Goal: Information Seeking & Learning: Learn about a topic

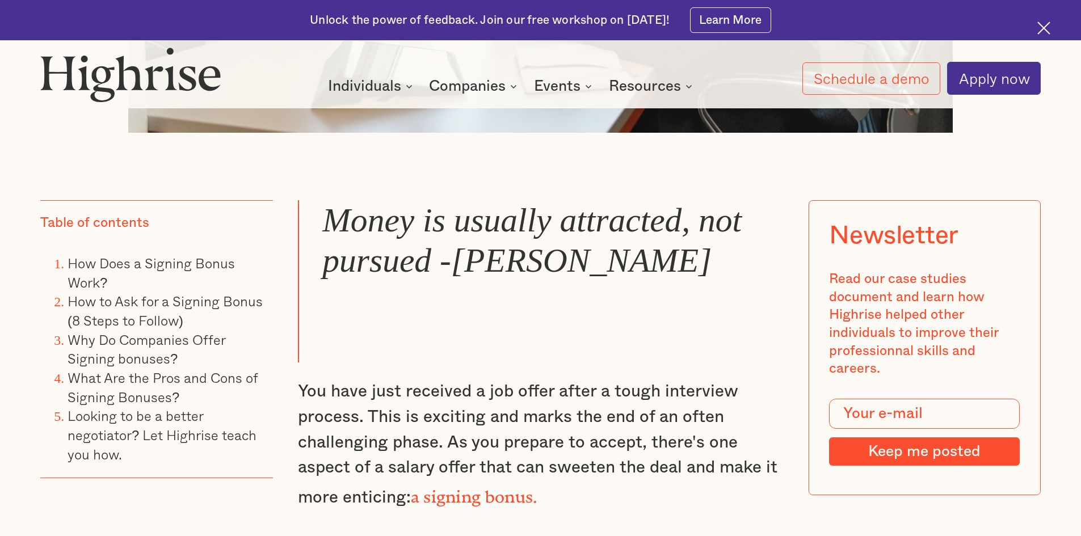
scroll to position [965, 0]
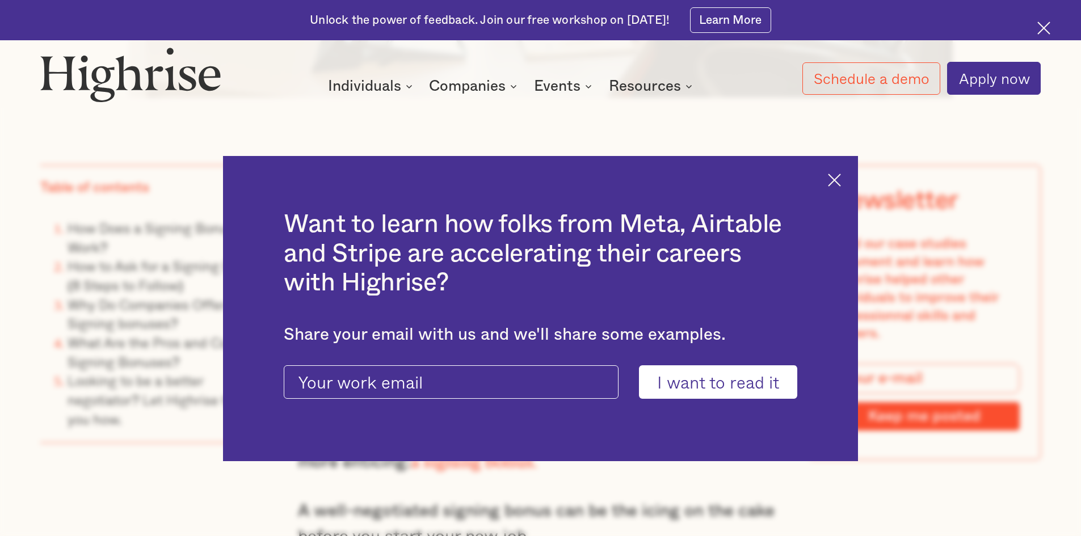
click at [849, 175] on div "Want to learn how folks from Meta, Airtable and Stripe are accelerating their c…" at bounding box center [540, 309] width 635 height 306
click at [840, 178] on img at bounding box center [834, 180] width 13 height 13
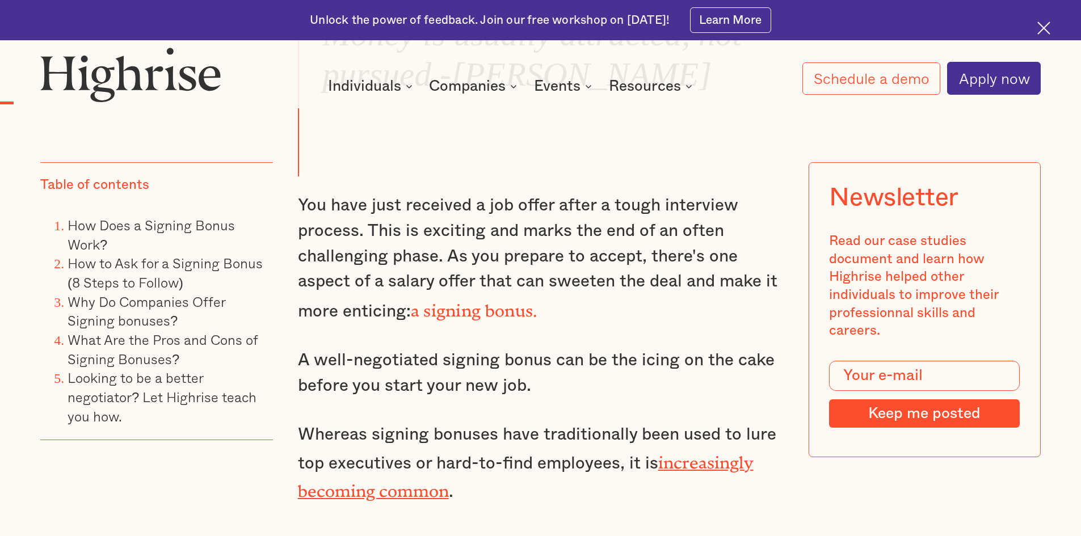
scroll to position [1116, 0]
drag, startPoint x: 470, startPoint y: 243, endPoint x: 530, endPoint y: 242, distance: 59.6
click at [530, 242] on p "You have just received a job offer after a tough interview process. This is exc…" at bounding box center [541, 257] width 486 height 131
drag, startPoint x: 530, startPoint y: 242, endPoint x: 641, endPoint y: 240, distance: 111.2
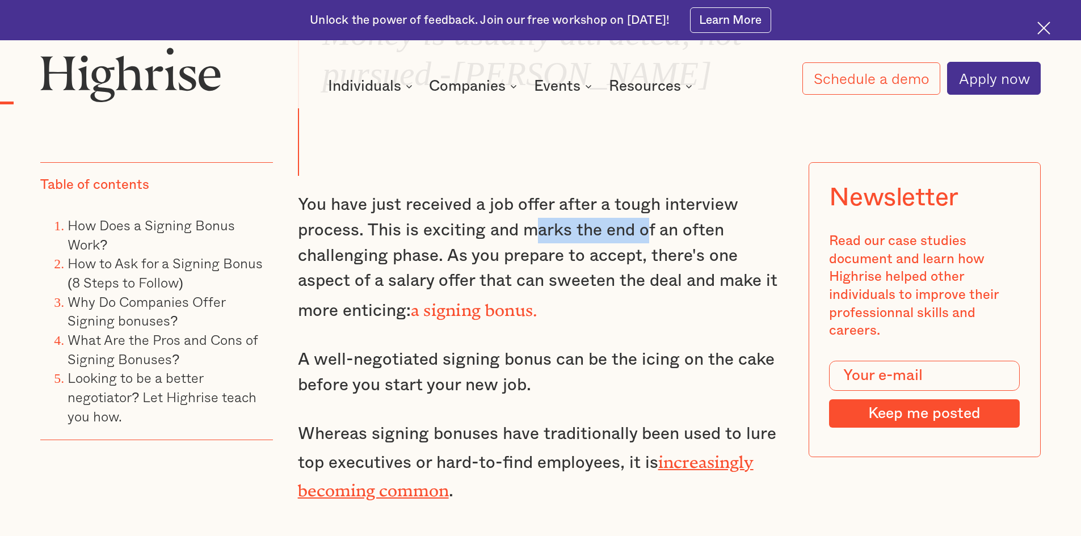
click at [641, 240] on p "You have just received a job offer after a tough interview process. This is exc…" at bounding box center [541, 257] width 486 height 131
drag, startPoint x: 490, startPoint y: 266, endPoint x: 546, endPoint y: 264, distance: 56.2
click at [546, 264] on p "You have just received a job offer after a tough interview process. This is exc…" at bounding box center [541, 257] width 486 height 131
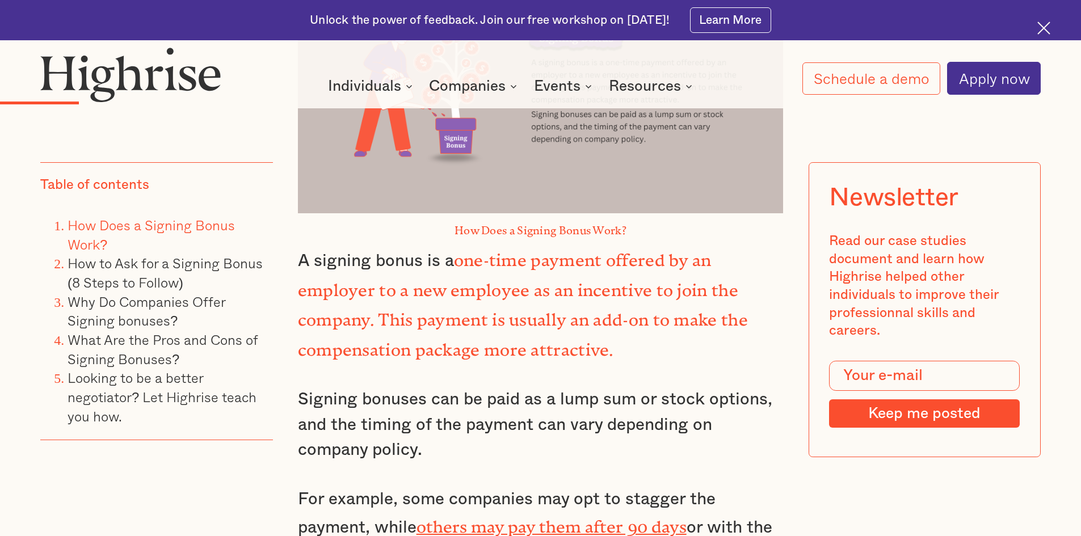
scroll to position [1834, 0]
drag, startPoint x: 431, startPoint y: 265, endPoint x: 589, endPoint y: 261, distance: 158.3
click at [589, 261] on p "A signing bonus is a one-time payment offered by an employer to a new employee …" at bounding box center [541, 303] width 486 height 120
click at [589, 261] on strong "one-time payment offered by an employer to a new employee as an incentive to jo…" at bounding box center [523, 300] width 450 height 100
drag, startPoint x: 597, startPoint y: 261, endPoint x: 667, endPoint y: 259, distance: 69.8
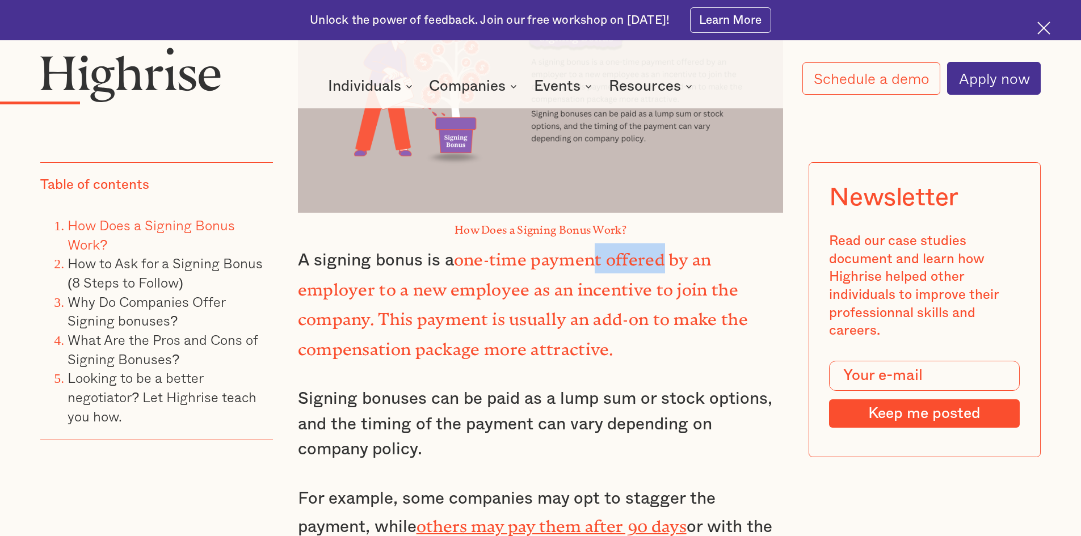
click at [667, 259] on strong "one-time payment offered by an employer to a new employee as an incentive to jo…" at bounding box center [523, 300] width 450 height 100
click at [565, 259] on strong "one-time payment offered by an employer to a new employee as an incentive to jo…" at bounding box center [523, 300] width 450 height 100
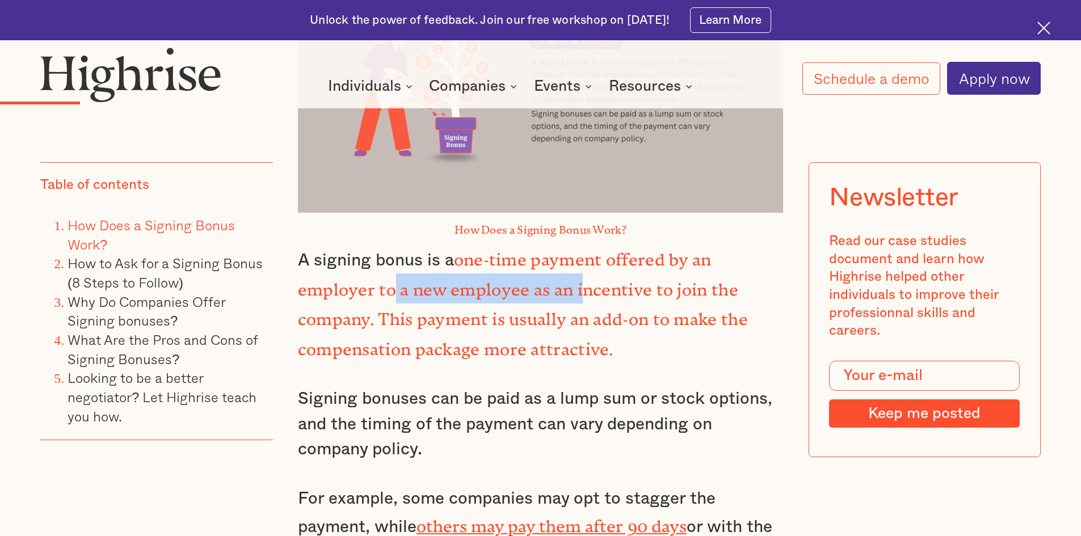
drag, startPoint x: 394, startPoint y: 275, endPoint x: 578, endPoint y: 291, distance: 184.6
click at [578, 291] on strong "one-time payment offered by an employer to a new employee as an incentive to jo…" at bounding box center [523, 300] width 450 height 100
click at [577, 290] on strong "one-time payment offered by an employer to a new employee as an incentive to jo…" at bounding box center [523, 300] width 450 height 100
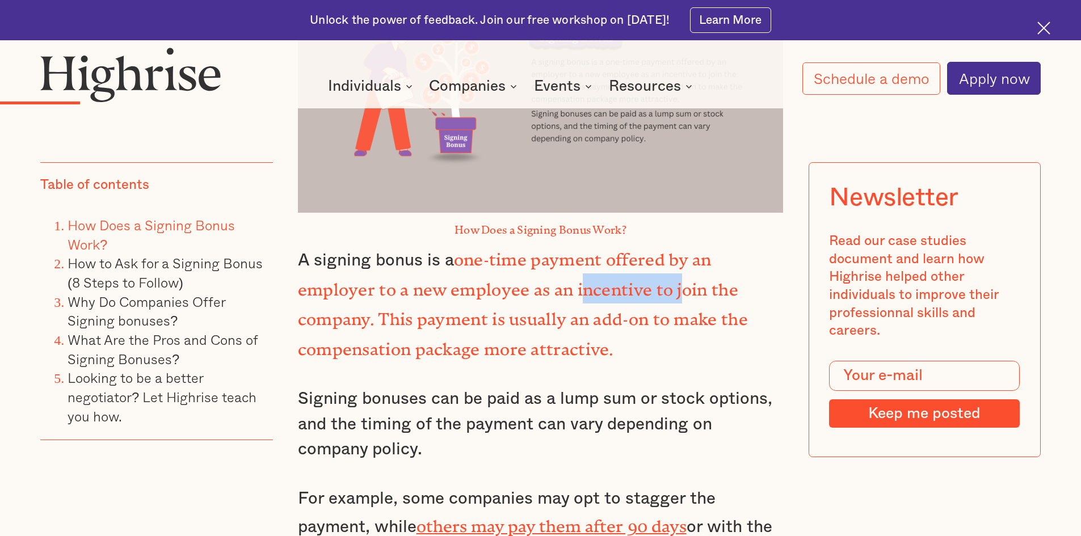
drag, startPoint x: 577, startPoint y: 290, endPoint x: 677, endPoint y: 290, distance: 100.4
click at [677, 290] on strong "one-time payment offered by an employer to a new employee as an incentive to jo…" at bounding box center [523, 300] width 450 height 100
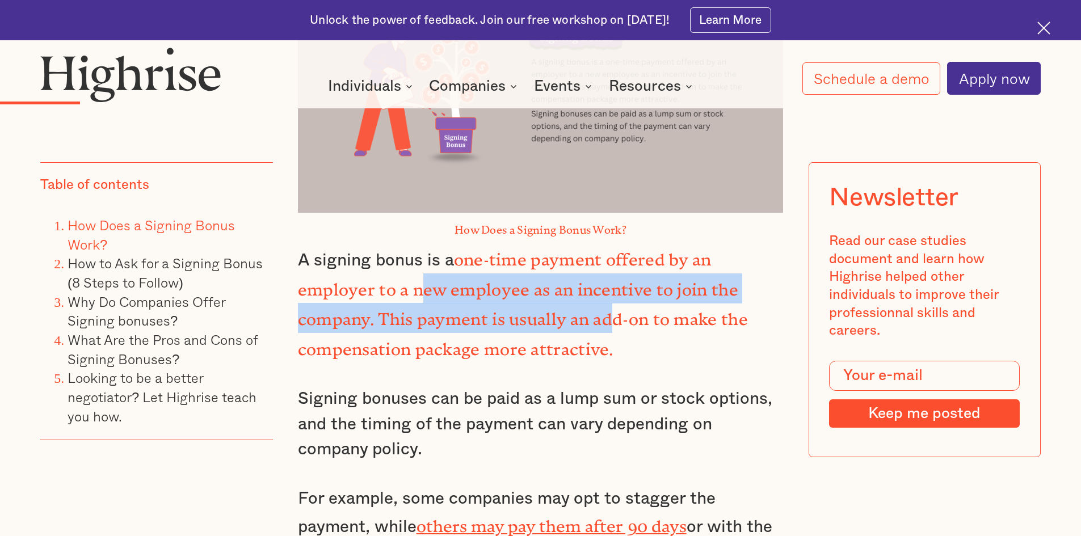
drag, startPoint x: 422, startPoint y: 290, endPoint x: 607, endPoint y: 304, distance: 185.4
click at [607, 304] on strong "one-time payment offered by an employer to a new employee as an incentive to jo…" at bounding box center [523, 300] width 450 height 100
click at [537, 309] on strong "one-time payment offered by an employer to a new employee as an incentive to jo…" at bounding box center [523, 300] width 450 height 100
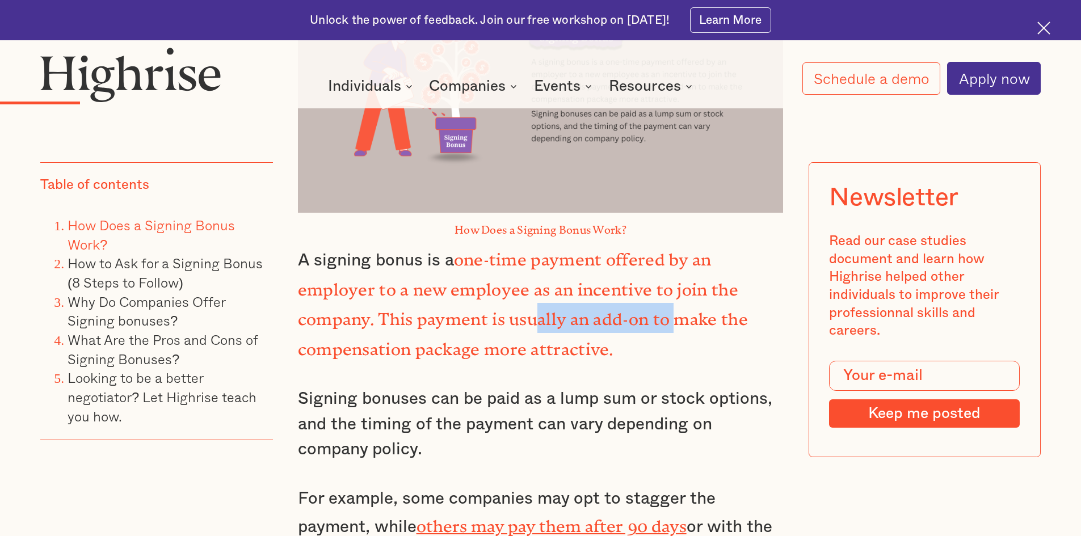
drag, startPoint x: 650, startPoint y: 307, endPoint x: 673, endPoint y: 307, distance: 23.3
click at [673, 307] on strong "one-time payment offered by an employer to a new employee as an incentive to jo…" at bounding box center [523, 300] width 450 height 100
click at [668, 306] on strong "one-time payment offered by an employer to a new employee as an incentive to jo…" at bounding box center [523, 300] width 450 height 100
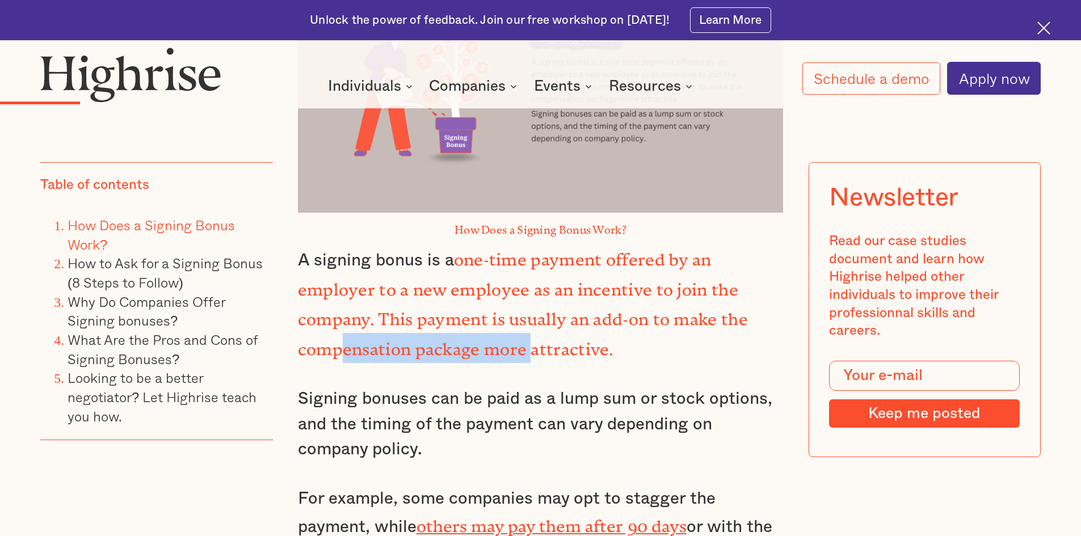
drag, startPoint x: 338, startPoint y: 333, endPoint x: 528, endPoint y: 330, distance: 190.1
click at [528, 330] on strong "one-time payment offered by an employer to a new employee as an incentive to jo…" at bounding box center [523, 300] width 450 height 100
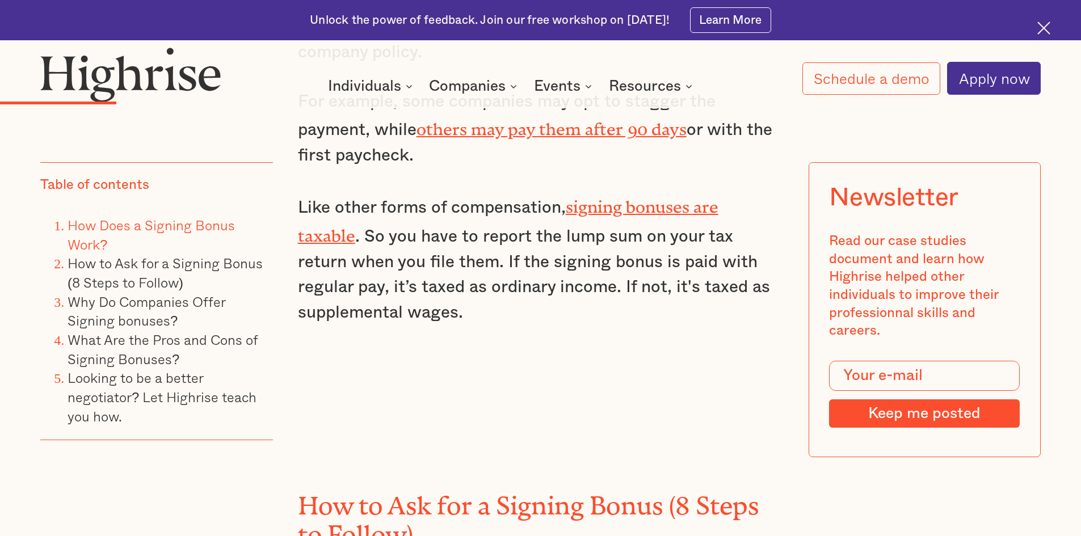
scroll to position [2213, 0]
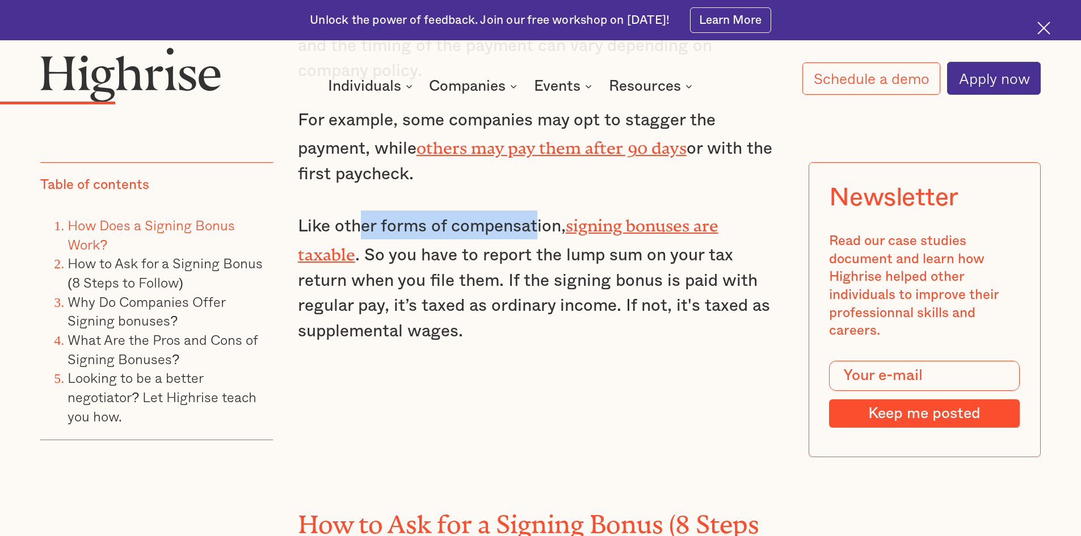
drag, startPoint x: 359, startPoint y: 213, endPoint x: 538, endPoint y: 218, distance: 179.4
click at [538, 218] on p "Like other forms of compensation, signing bonuses are taxable . So you have to …" at bounding box center [541, 276] width 486 height 133
click at [432, 210] on p "Like other forms of compensation, signing bonuses are taxable . So you have to …" at bounding box center [541, 276] width 486 height 133
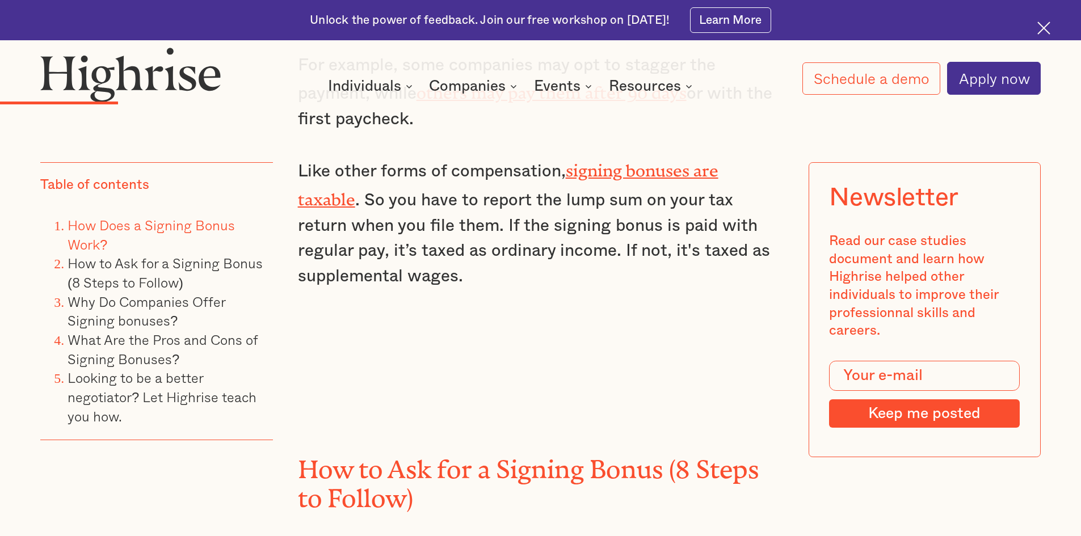
scroll to position [2269, 0]
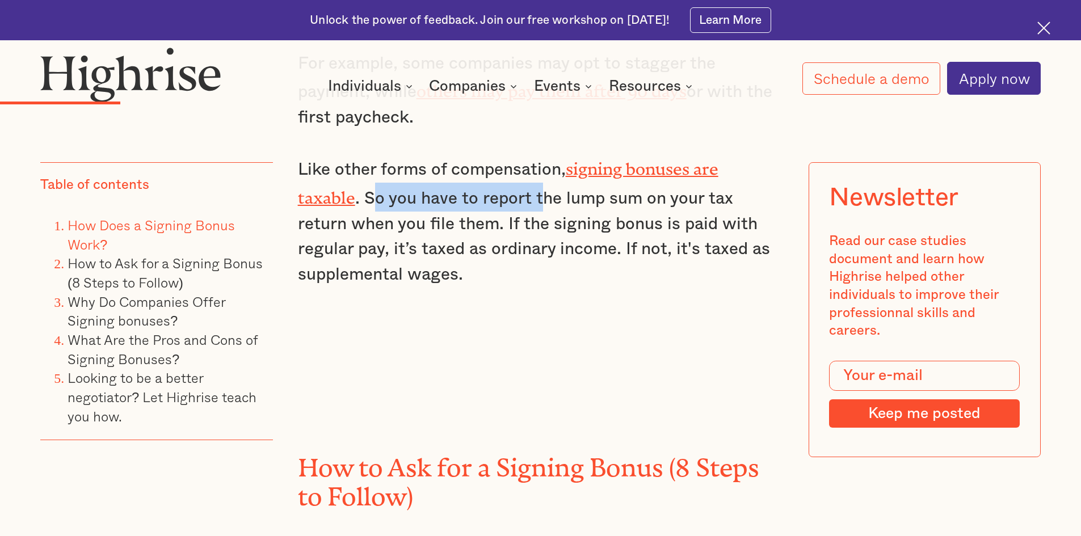
drag, startPoint x: 373, startPoint y: 172, endPoint x: 541, endPoint y: 173, distance: 167.9
click at [541, 173] on p "Like other forms of compensation, signing bonuses are taxable . So you have to …" at bounding box center [541, 220] width 486 height 133
drag, startPoint x: 541, startPoint y: 173, endPoint x: 609, endPoint y: 178, distance: 67.7
click at [609, 178] on p "Like other forms of compensation, signing bonuses are taxable . So you have to …" at bounding box center [541, 220] width 486 height 133
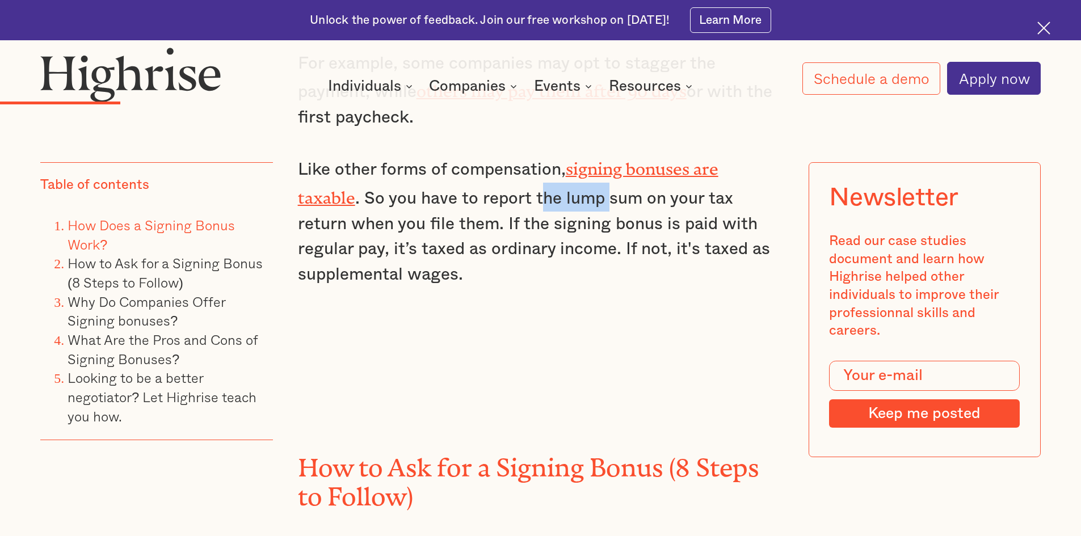
click at [555, 180] on p "Like other forms of compensation, signing bonuses are taxable . So you have to …" at bounding box center [541, 220] width 486 height 133
drag, startPoint x: 554, startPoint y: 180, endPoint x: 631, endPoint y: 181, distance: 76.6
click at [631, 181] on p "Like other forms of compensation, signing bonuses are taxable . So you have to …" at bounding box center [541, 220] width 486 height 133
click at [635, 181] on p "Like other forms of compensation, signing bonuses are taxable . So you have to …" at bounding box center [541, 220] width 486 height 133
drag, startPoint x: 635, startPoint y: 181, endPoint x: 709, endPoint y: 178, distance: 73.8
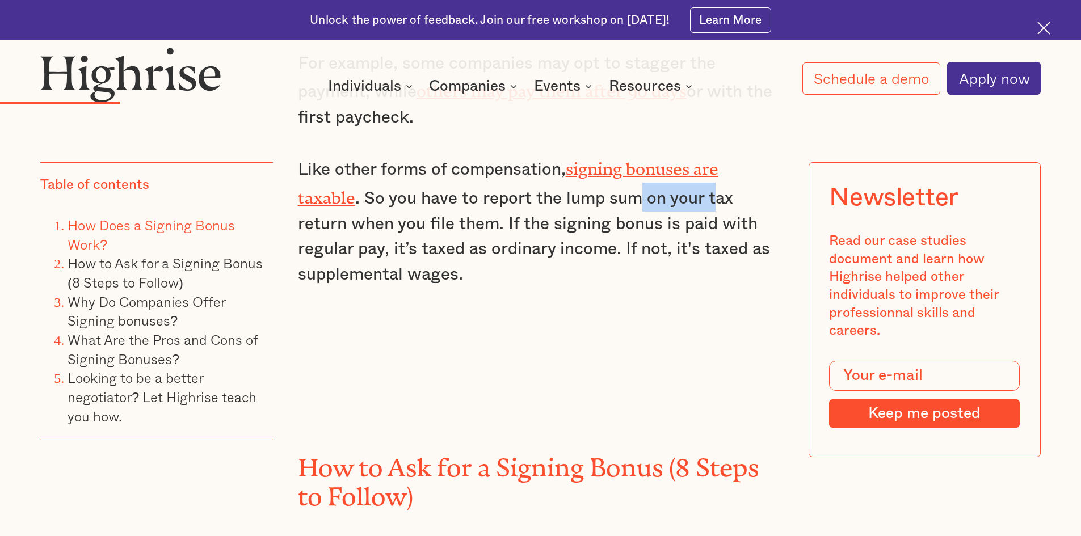
click at [709, 178] on p "Like other forms of compensation, signing bonuses are taxable . So you have to …" at bounding box center [541, 220] width 486 height 133
drag, startPoint x: 427, startPoint y: 203, endPoint x: 544, endPoint y: 207, distance: 116.9
click at [544, 207] on p "Like other forms of compensation, signing bonuses are taxable . So you have to …" at bounding box center [541, 220] width 486 height 133
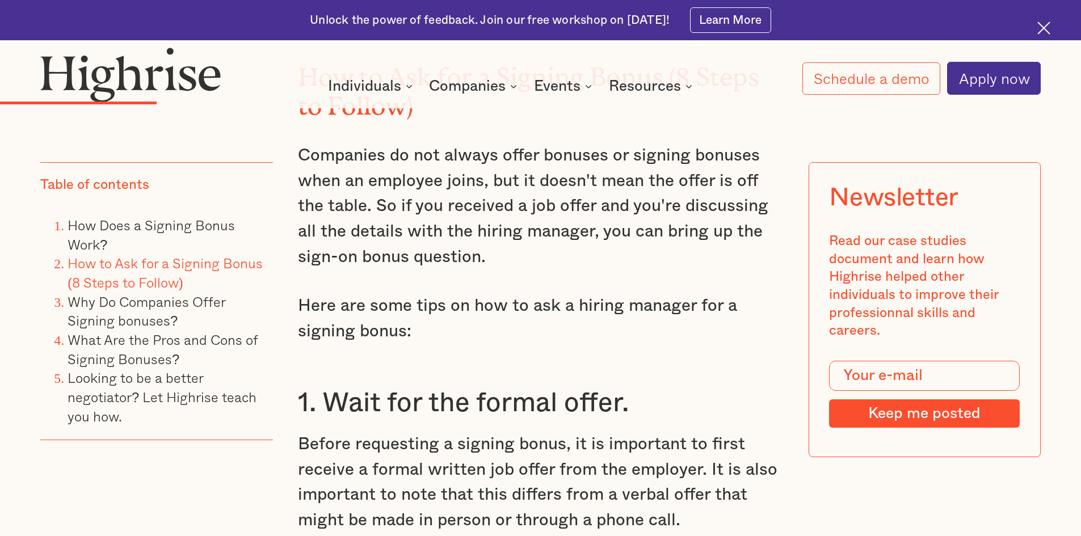
scroll to position [2667, 0]
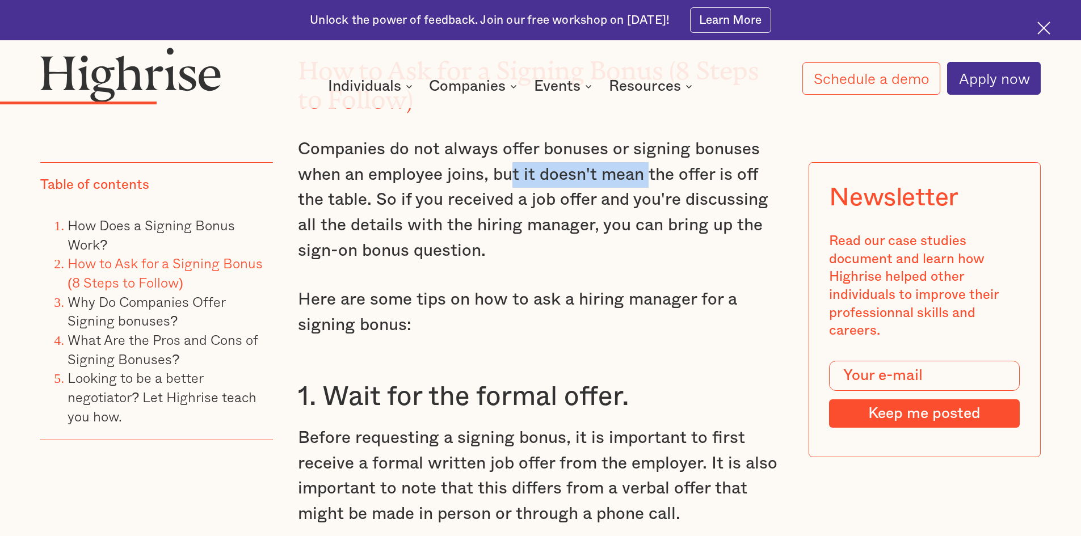
drag, startPoint x: 512, startPoint y: 155, endPoint x: 651, endPoint y: 153, distance: 138.4
click at [647, 153] on p "Companies do not always offer bonuses or signing bonuses when an employee joins…" at bounding box center [541, 200] width 486 height 127
click at [651, 153] on p "Companies do not always offer bonuses or signing bonuses when an employee joins…" at bounding box center [541, 200] width 486 height 127
drag, startPoint x: 651, startPoint y: 153, endPoint x: 748, endPoint y: 153, distance: 97.0
click at [748, 153] on p "Companies do not always offer bonuses or signing bonuses when an employee joins…" at bounding box center [541, 200] width 486 height 127
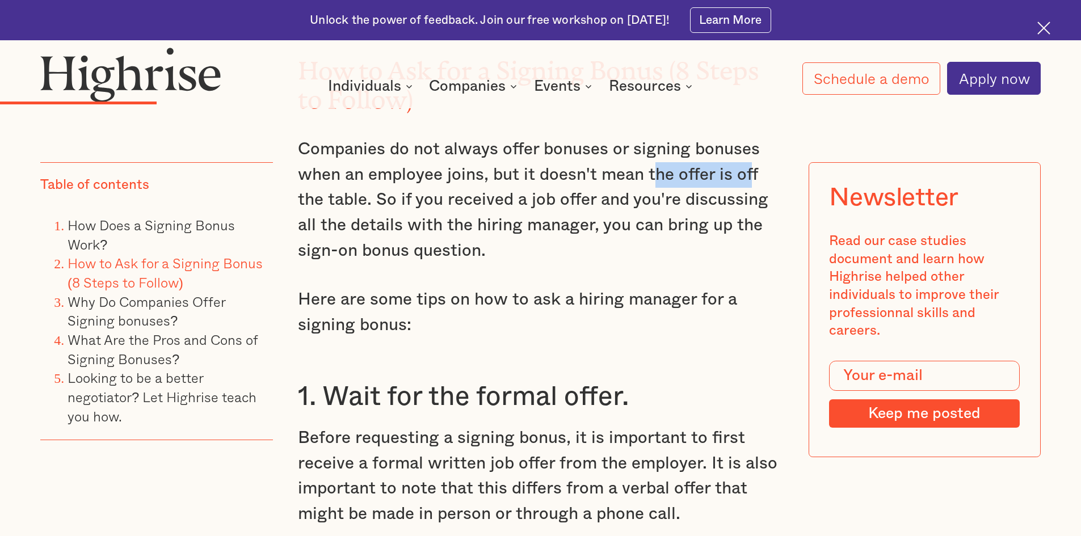
click at [748, 153] on p "Companies do not always offer bonuses or signing bonuses when an employee joins…" at bounding box center [541, 200] width 486 height 127
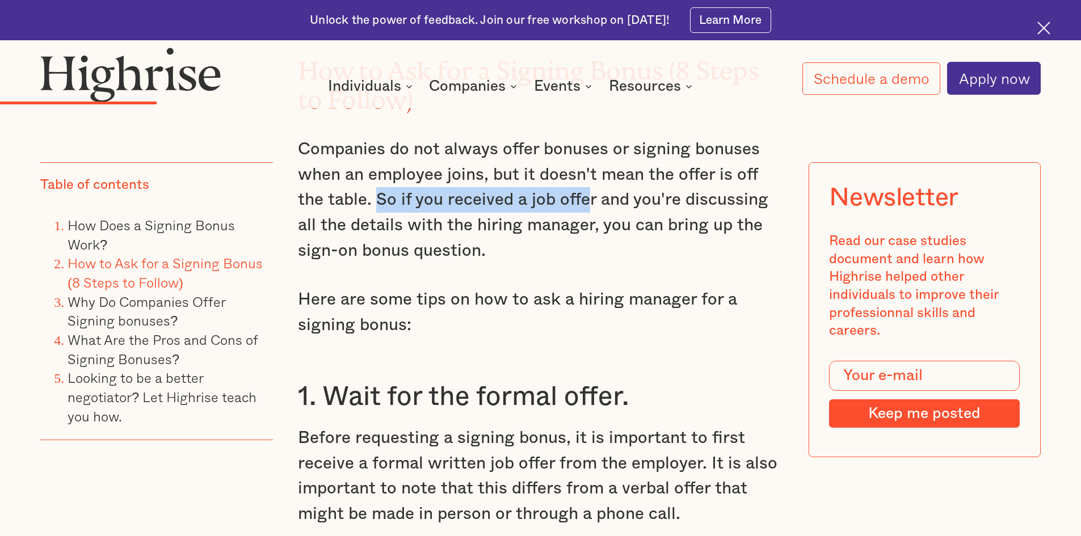
drag, startPoint x: 408, startPoint y: 179, endPoint x: 586, endPoint y: 178, distance: 177.6
click at [586, 178] on p "Companies do not always offer bonuses or signing bonuses when an employee joins…" at bounding box center [541, 200] width 486 height 127
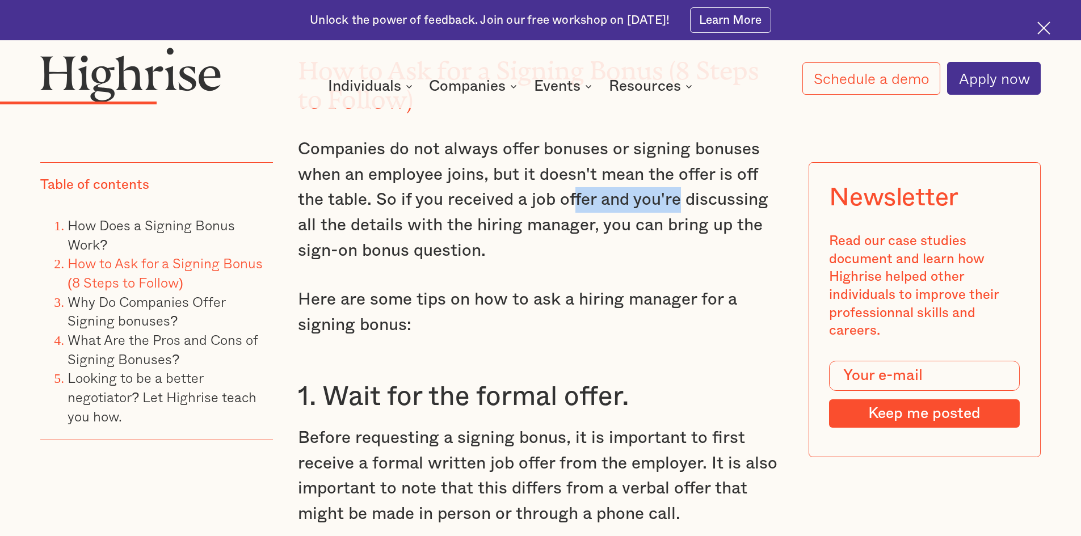
drag, startPoint x: 570, startPoint y: 178, endPoint x: 679, endPoint y: 178, distance: 108.9
click at [679, 178] on p "Companies do not always offer bonuses or signing bonuses when an employee joins…" at bounding box center [541, 200] width 486 height 127
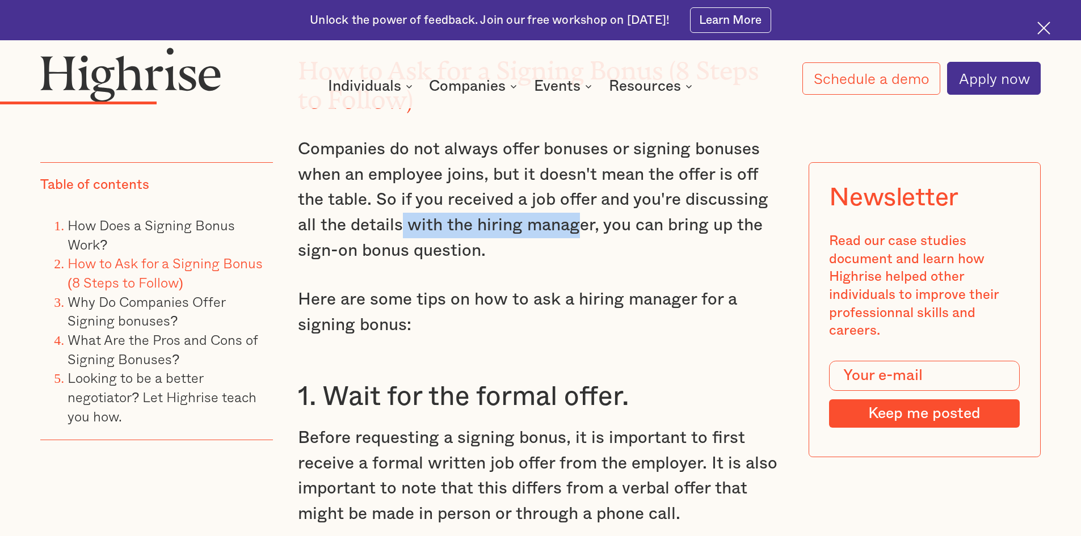
drag, startPoint x: 397, startPoint y: 210, endPoint x: 574, endPoint y: 206, distance: 176.5
click at [574, 206] on p "Companies do not always offer bonuses or signing bonuses when an employee joins…" at bounding box center [541, 200] width 486 height 127
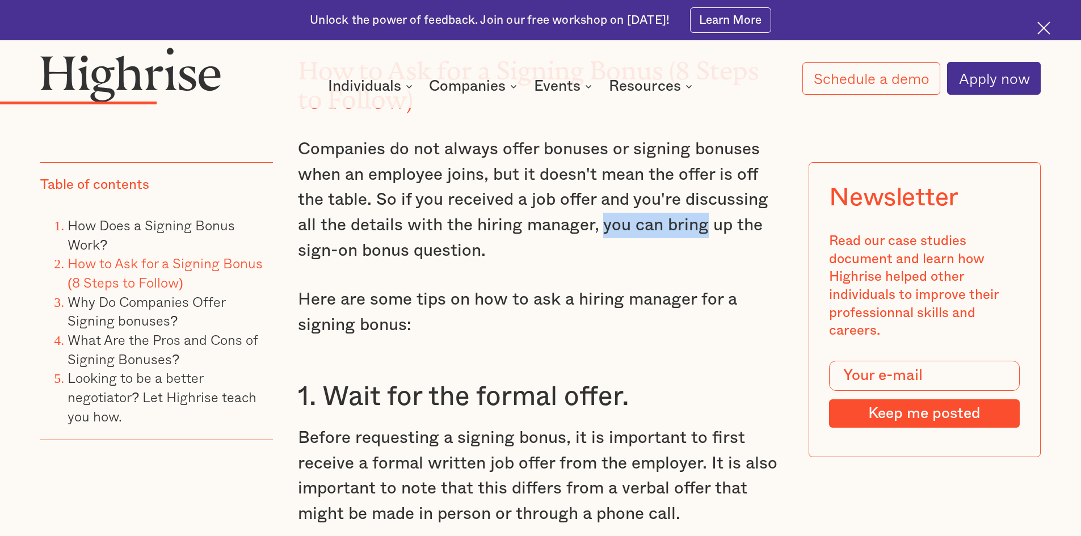
drag, startPoint x: 635, startPoint y: 206, endPoint x: 708, endPoint y: 204, distance: 72.7
click at [708, 204] on p "Companies do not always offer bonuses or signing bonuses when an employee joins…" at bounding box center [541, 200] width 486 height 127
drag, startPoint x: 364, startPoint y: 233, endPoint x: 502, endPoint y: 233, distance: 137.9
click at [502, 233] on p "Companies do not always offer bonuses or signing bonuses when an employee joins…" at bounding box center [541, 200] width 486 height 127
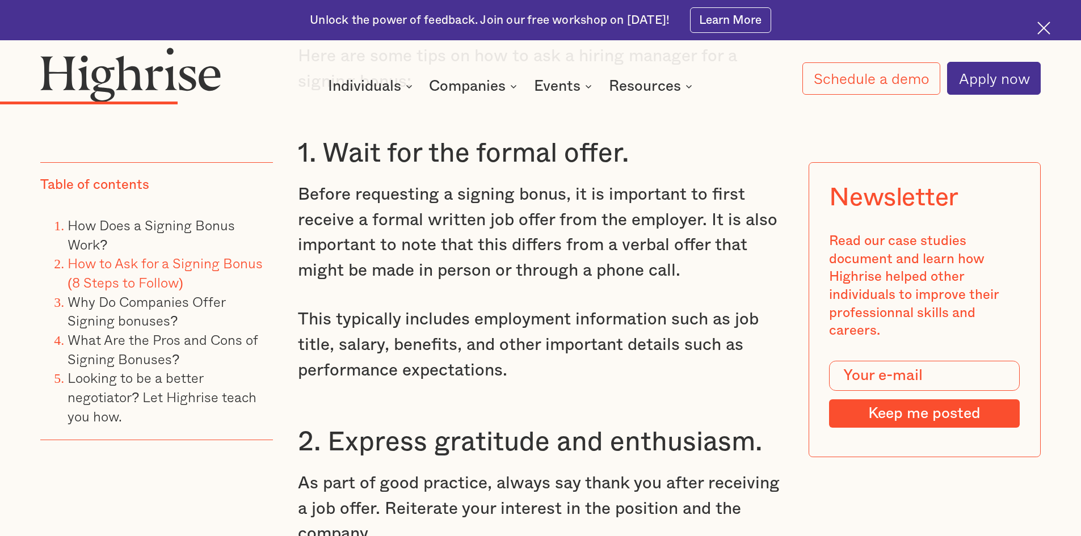
scroll to position [2912, 0]
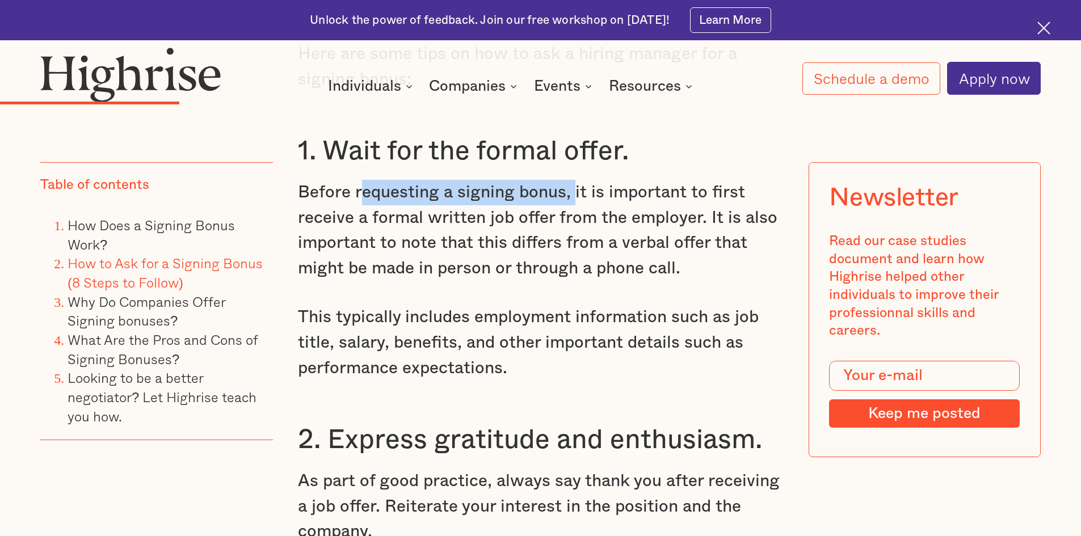
drag, startPoint x: 357, startPoint y: 182, endPoint x: 575, endPoint y: 178, distance: 217.9
click at [575, 180] on p "Before requesting a signing bonus, it is important to first receive a formal wr…" at bounding box center [541, 231] width 486 height 102
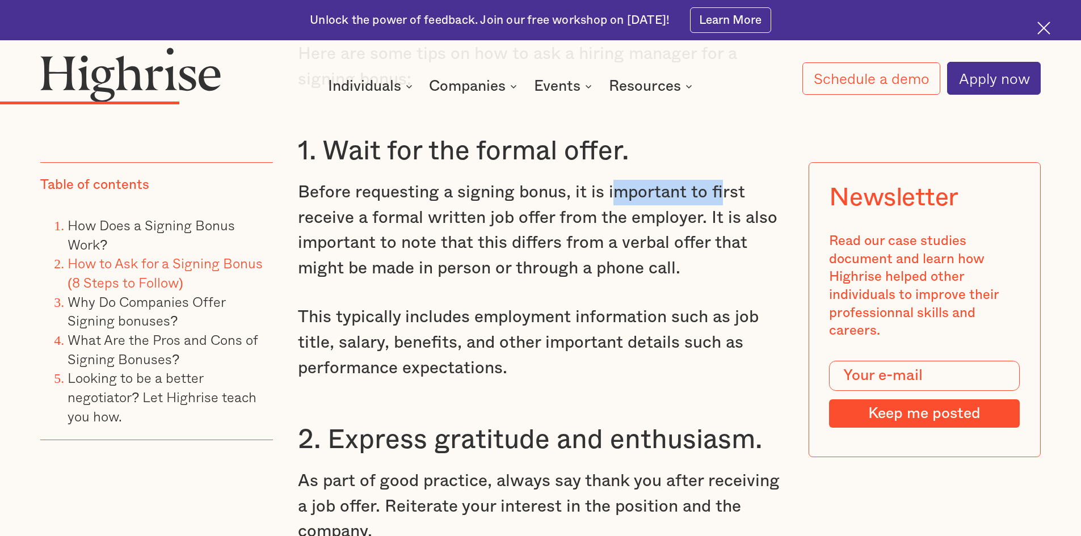
drag, startPoint x: 609, startPoint y: 179, endPoint x: 717, endPoint y: 179, distance: 107.8
click at [717, 180] on p "Before requesting a signing bonus, it is important to first receive a formal wr…" at bounding box center [541, 231] width 486 height 102
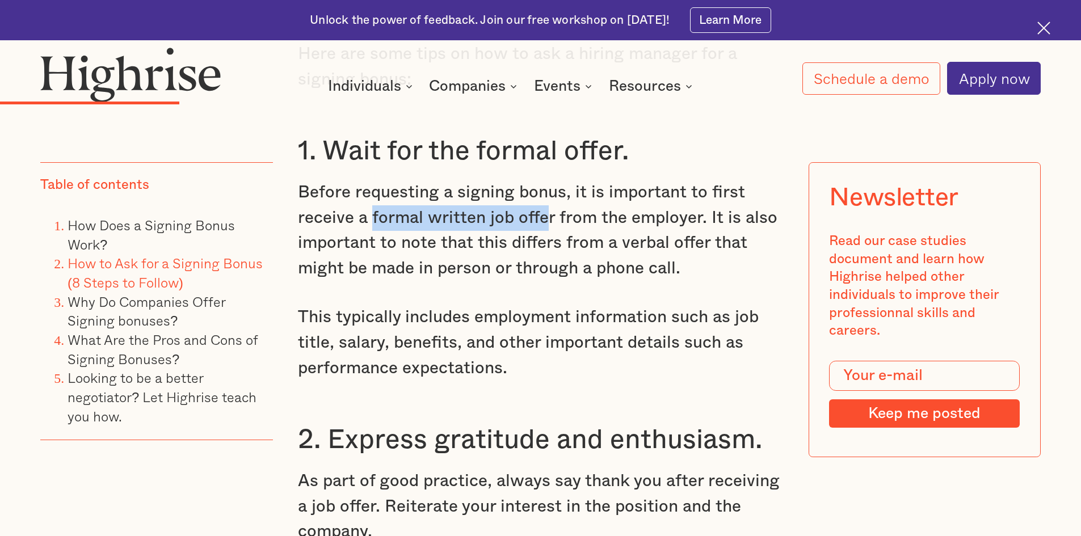
drag, startPoint x: 369, startPoint y: 199, endPoint x: 544, endPoint y: 204, distance: 174.8
click at [544, 204] on p "Before requesting a signing bonus, it is important to first receive a formal wr…" at bounding box center [541, 231] width 486 height 102
click at [542, 204] on p "Before requesting a signing bonus, it is important to first receive a formal wr…" at bounding box center [541, 231] width 486 height 102
drag, startPoint x: 504, startPoint y: 204, endPoint x: 584, endPoint y: 204, distance: 79.4
click at [584, 204] on p "Before requesting a signing bonus, it is important to first receive a formal wr…" at bounding box center [541, 231] width 486 height 102
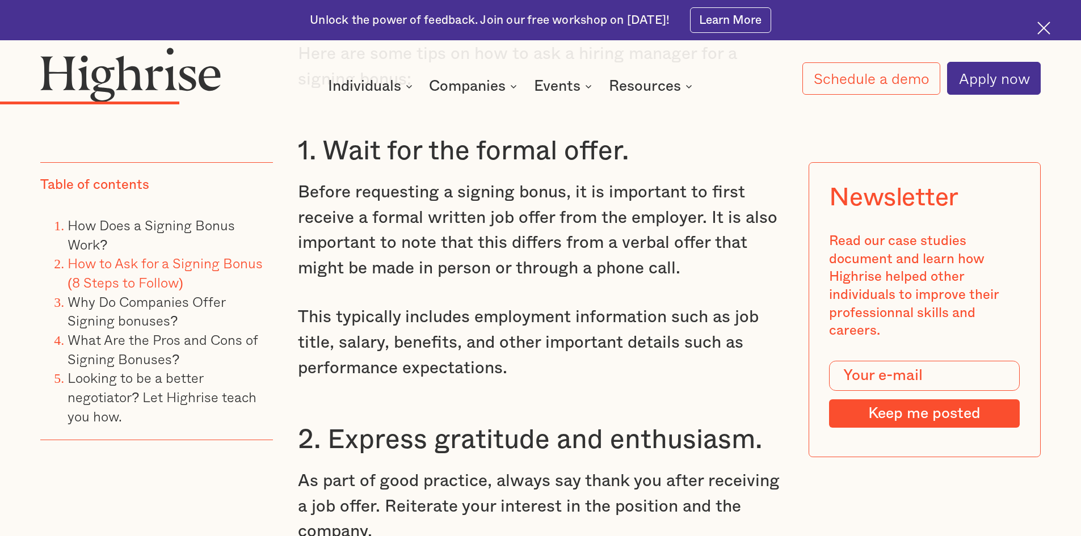
drag, startPoint x: 588, startPoint y: 204, endPoint x: 626, endPoint y: 204, distance: 38.0
click at [593, 204] on p "Before requesting a signing bonus, it is important to first receive a formal wr…" at bounding box center [541, 231] width 486 height 102
drag, startPoint x: 626, startPoint y: 204, endPoint x: 710, endPoint y: 201, distance: 84.0
click at [710, 201] on p "Before requesting a signing bonus, it is important to first receive a formal wr…" at bounding box center [541, 231] width 486 height 102
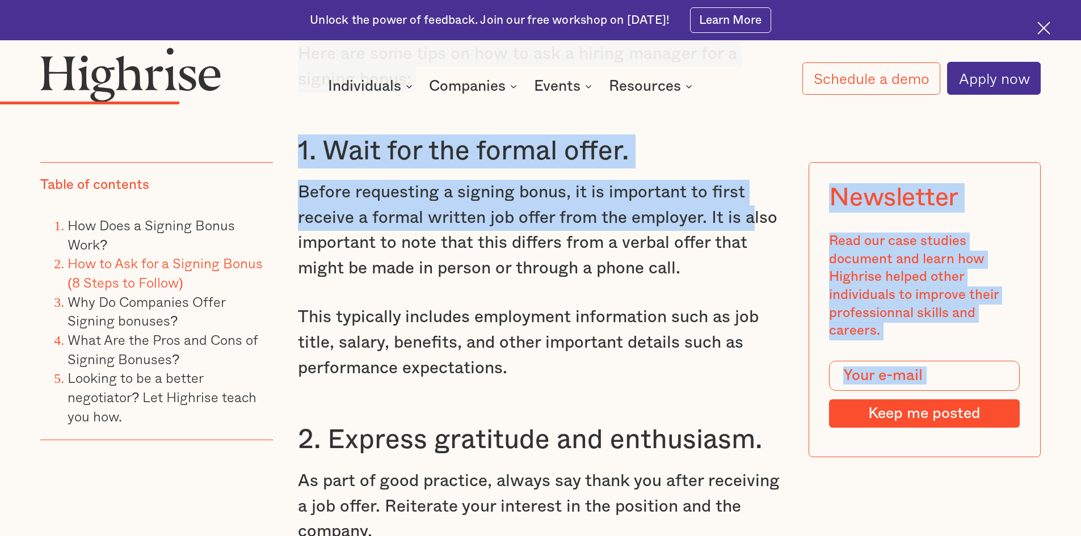
drag, startPoint x: 750, startPoint y: 202, endPoint x: 819, endPoint y: 204, distance: 69.8
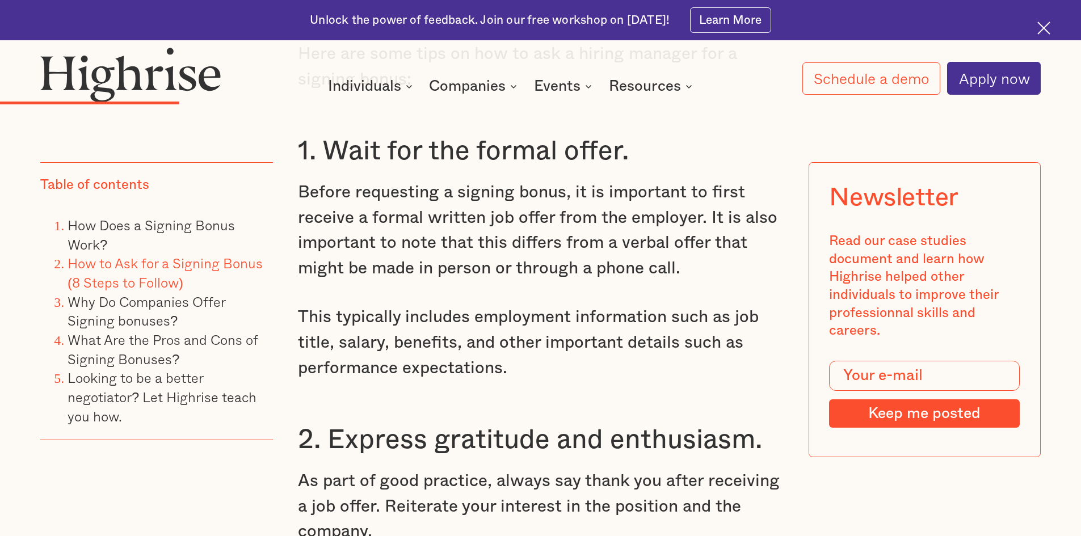
click at [368, 256] on p "Before requesting a signing bonus, it is important to first receive a formal wr…" at bounding box center [541, 231] width 486 height 102
drag, startPoint x: 596, startPoint y: 226, endPoint x: 629, endPoint y: 228, distance: 33.0
click at [629, 228] on p "Before requesting a signing bonus, it is important to first receive a formal wr…" at bounding box center [541, 231] width 486 height 102
click at [624, 228] on p "Before requesting a signing bonus, it is important to first receive a formal wr…" at bounding box center [541, 231] width 486 height 102
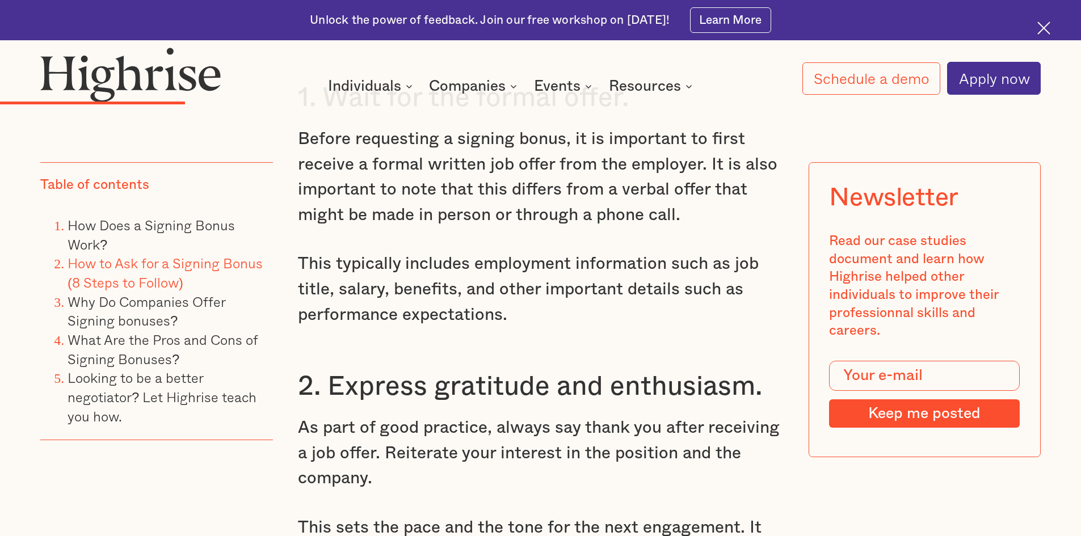
scroll to position [2969, 0]
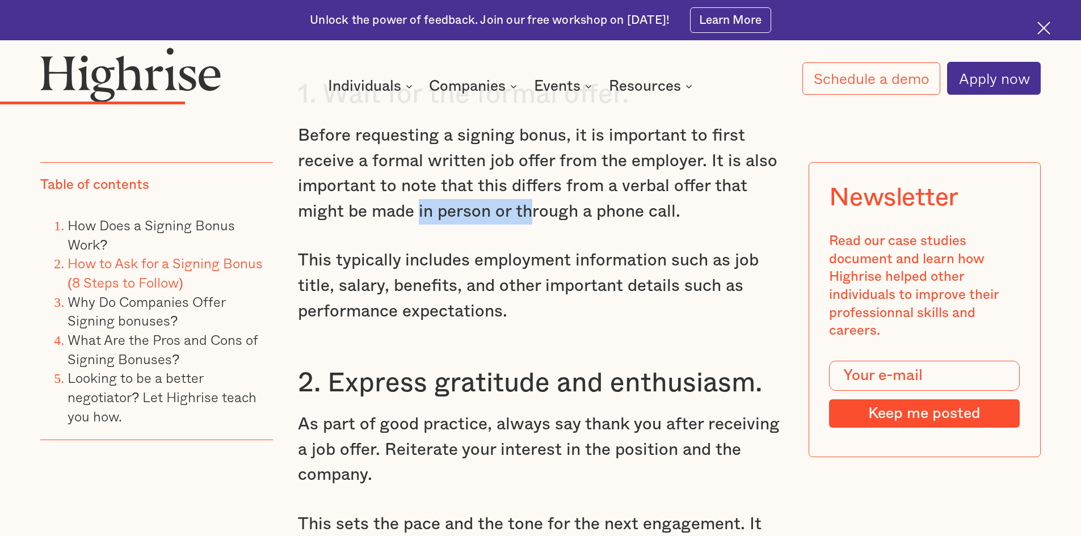
drag, startPoint x: 416, startPoint y: 205, endPoint x: 534, endPoint y: 204, distance: 118.0
click at [534, 204] on p "Before requesting a signing bonus, it is important to first receive a formal wr…" at bounding box center [541, 174] width 486 height 102
click at [460, 204] on p "Before requesting a signing bonus, it is important to first receive a formal wr…" at bounding box center [541, 174] width 486 height 102
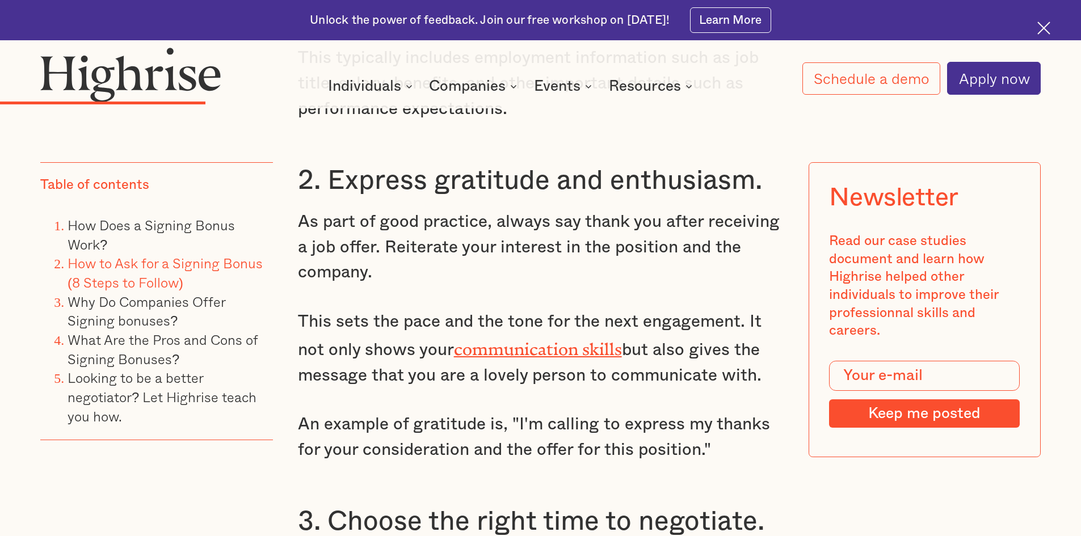
scroll to position [3196, 0]
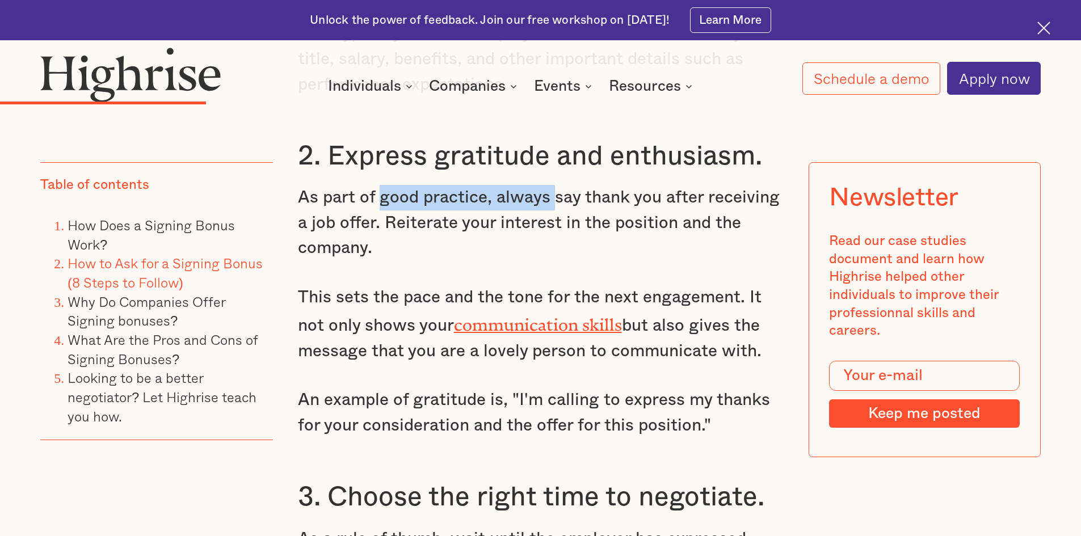
drag, startPoint x: 428, startPoint y: 189, endPoint x: 563, endPoint y: 190, distance: 135.0
click at [561, 190] on p "As part of good practice, always say thank you after receiving a job offer. Rei…" at bounding box center [541, 223] width 486 height 76
drag, startPoint x: 565, startPoint y: 190, endPoint x: 617, endPoint y: 190, distance: 51.6
click at [569, 190] on p "As part of good practice, always say thank you after receiving a job offer. Rei…" at bounding box center [541, 223] width 486 height 76
drag, startPoint x: 638, startPoint y: 190, endPoint x: 687, endPoint y: 191, distance: 49.4
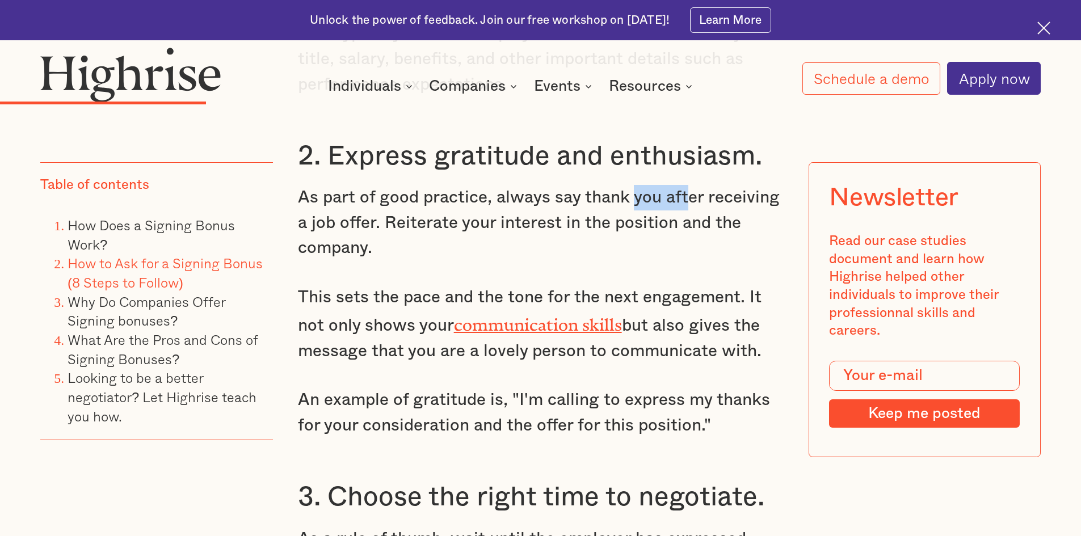
click at [687, 191] on p "As part of good practice, always say thank you after receiving a job offer. Rei…" at bounding box center [541, 223] width 486 height 76
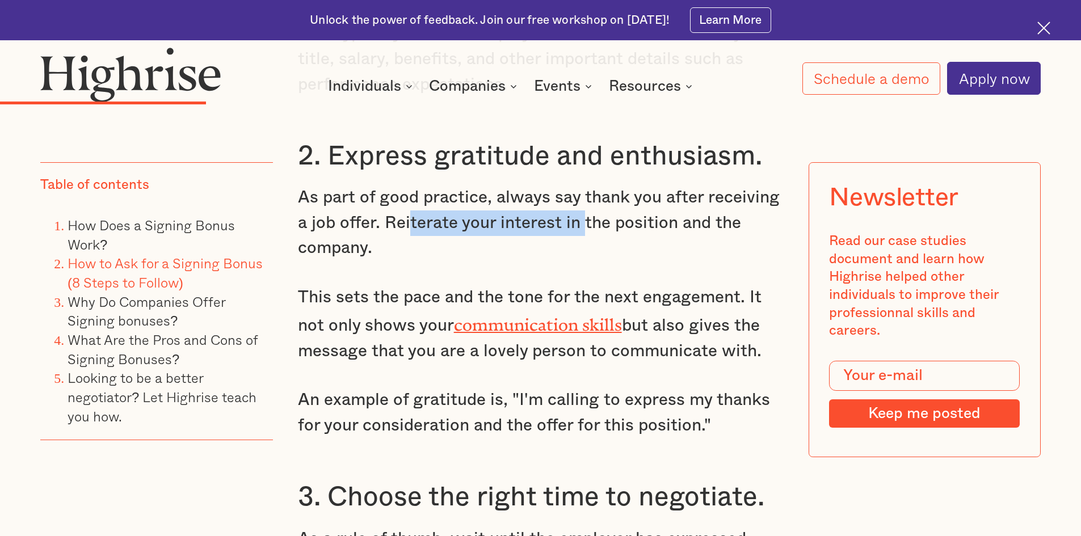
drag, startPoint x: 407, startPoint y: 210, endPoint x: 586, endPoint y: 218, distance: 179.4
click at [586, 218] on p "As part of good practice, always say thank you after receiving a job offer. Rei…" at bounding box center [541, 223] width 486 height 76
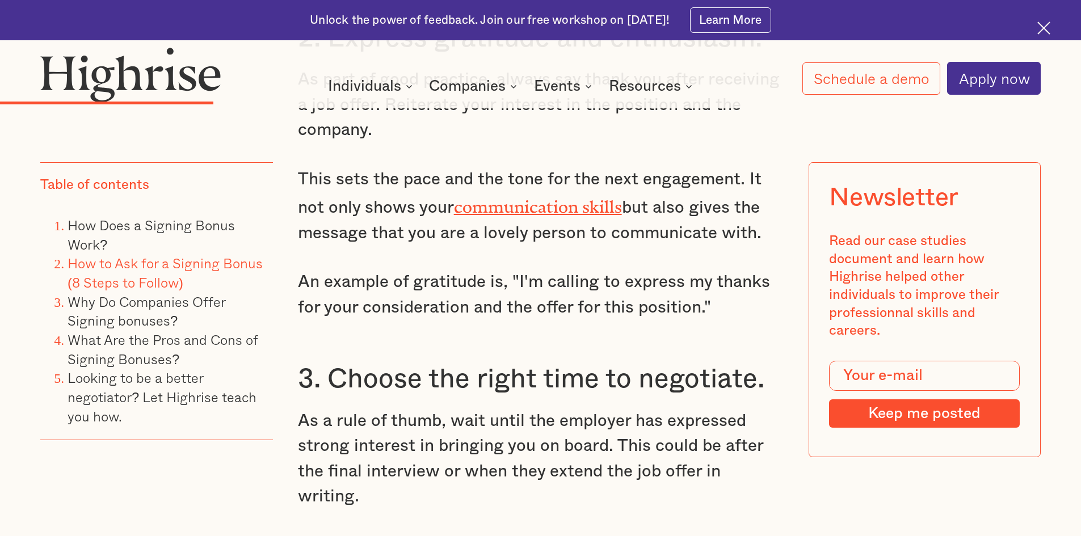
scroll to position [3348, 0]
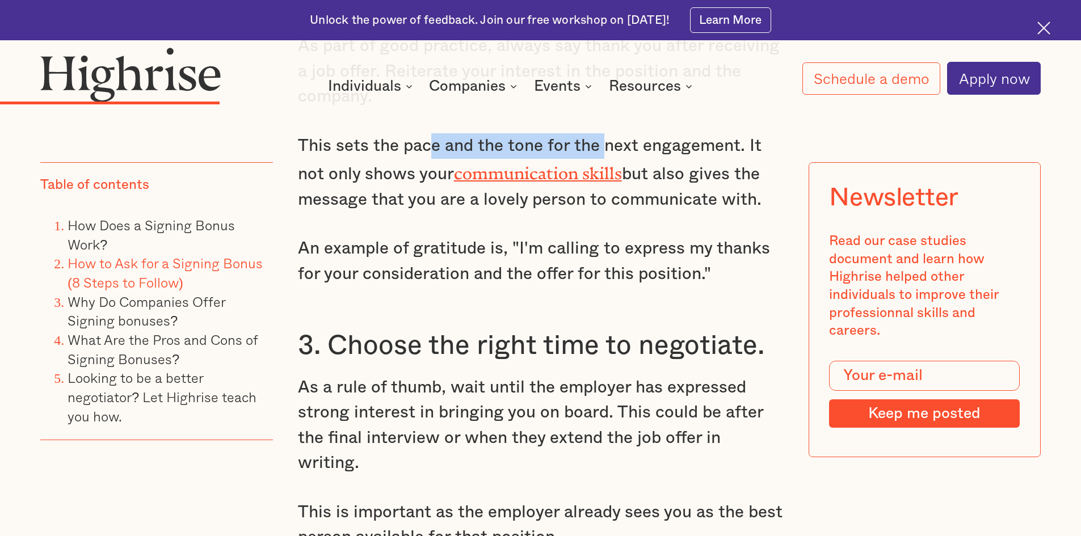
drag, startPoint x: 432, startPoint y: 140, endPoint x: 605, endPoint y: 137, distance: 173.6
click at [605, 137] on p "This sets the pace and the tone for the next engagement. It not only shows your…" at bounding box center [541, 172] width 486 height 79
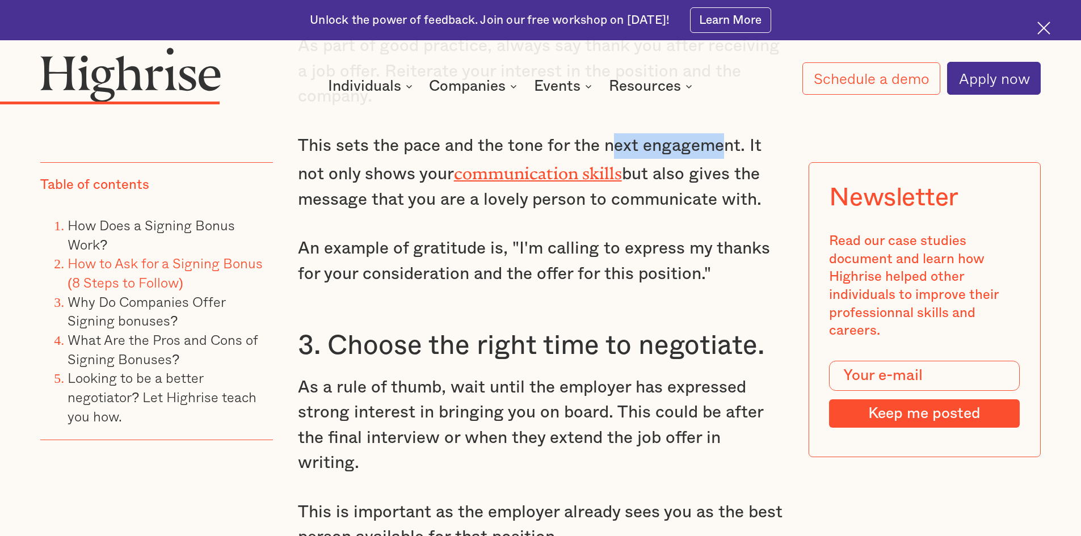
drag, startPoint x: 670, startPoint y: 137, endPoint x: 719, endPoint y: 137, distance: 49.4
click at [719, 137] on p "This sets the pace and the tone for the next engagement. It not only shows your…" at bounding box center [541, 172] width 486 height 79
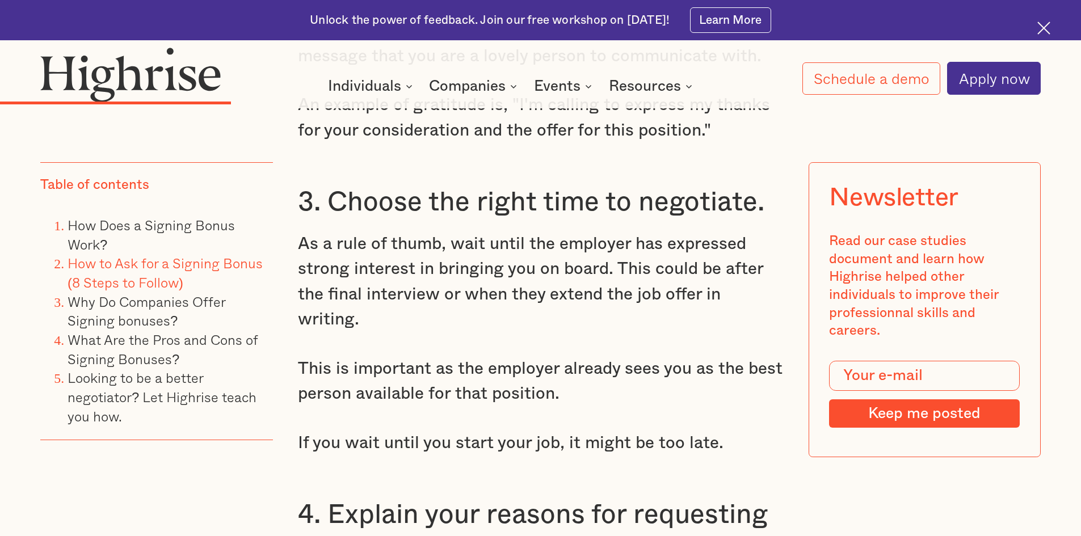
scroll to position [3499, 0]
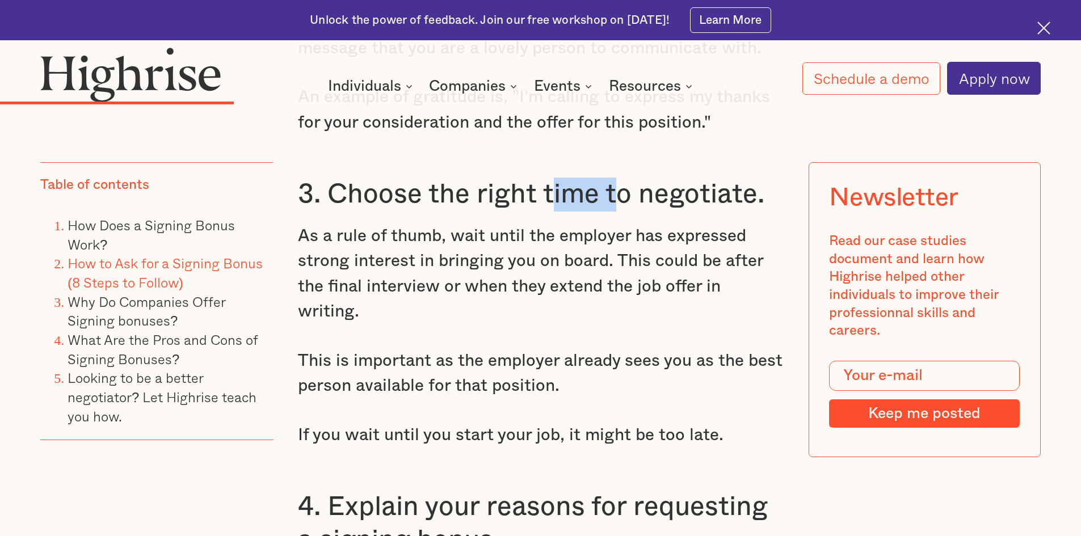
drag, startPoint x: 550, startPoint y: 174, endPoint x: 618, endPoint y: 174, distance: 67.5
click at [618, 178] on h3 "3. Choose the right time to negotiate." at bounding box center [541, 195] width 486 height 34
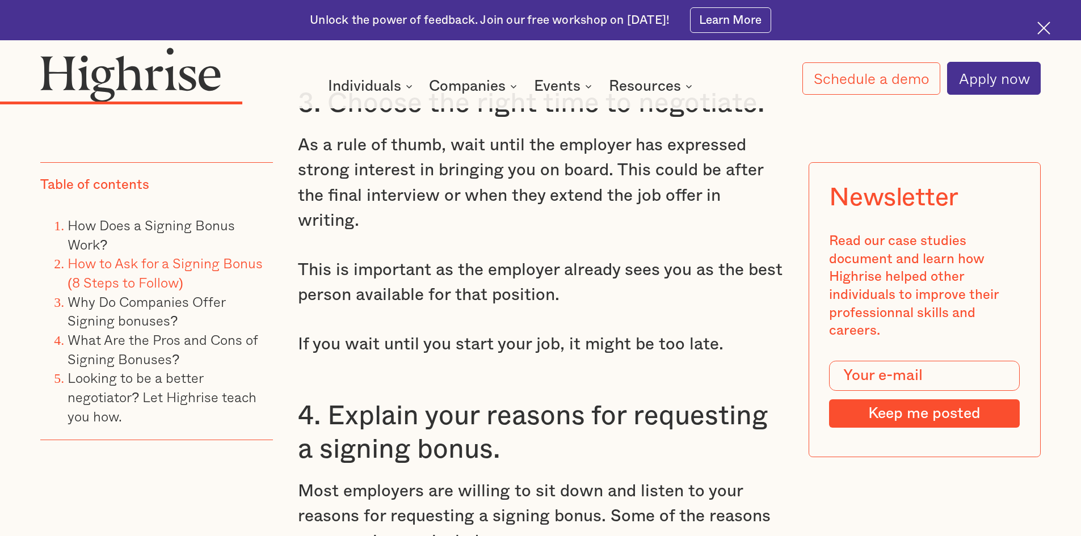
scroll to position [3593, 0]
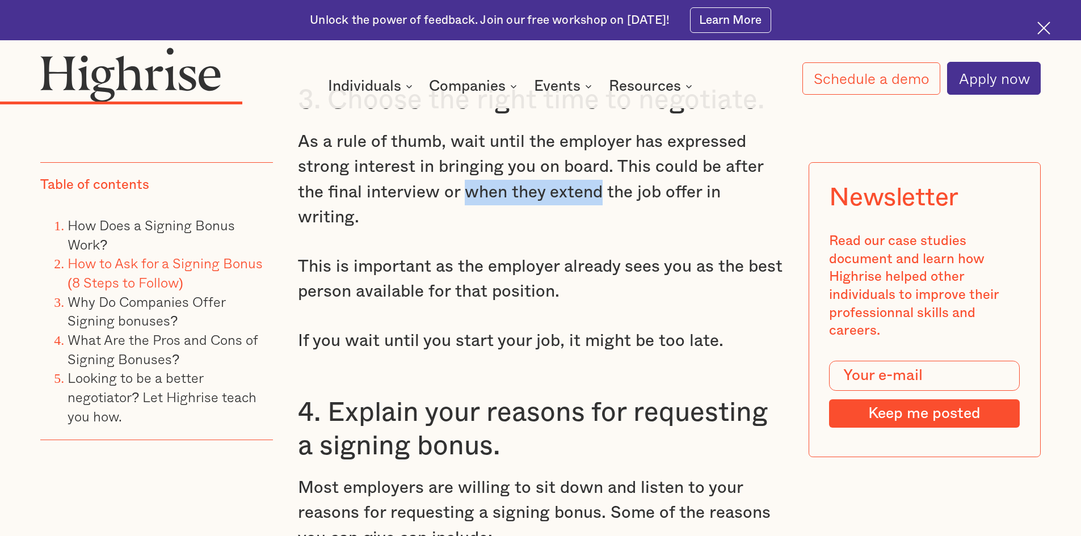
drag, startPoint x: 468, startPoint y: 176, endPoint x: 601, endPoint y: 181, distance: 132.8
click at [601, 181] on p "As a rule of thumb, wait until the employer has expressed strong interest in br…" at bounding box center [541, 180] width 486 height 102
drag
click at [681, 178] on p "As a rule of thumb, wait until the employer has expressed strong interest in br…" at bounding box center [541, 180] width 486 height 102
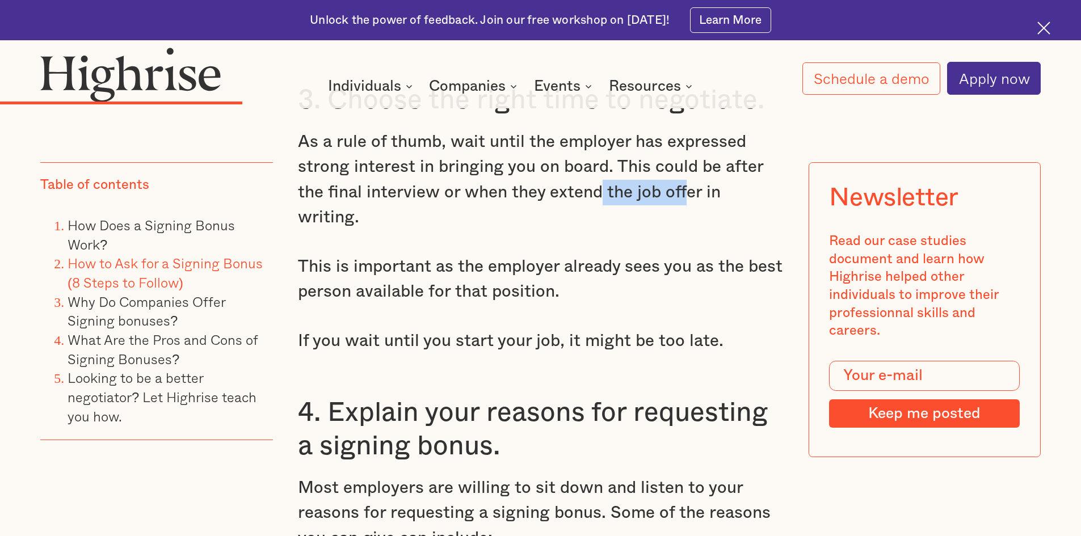
click at [681, 178] on p "As a rule of thumb, wait until the employer has expressed strong interest in br…" at bounding box center [541, 180] width 486 height 102
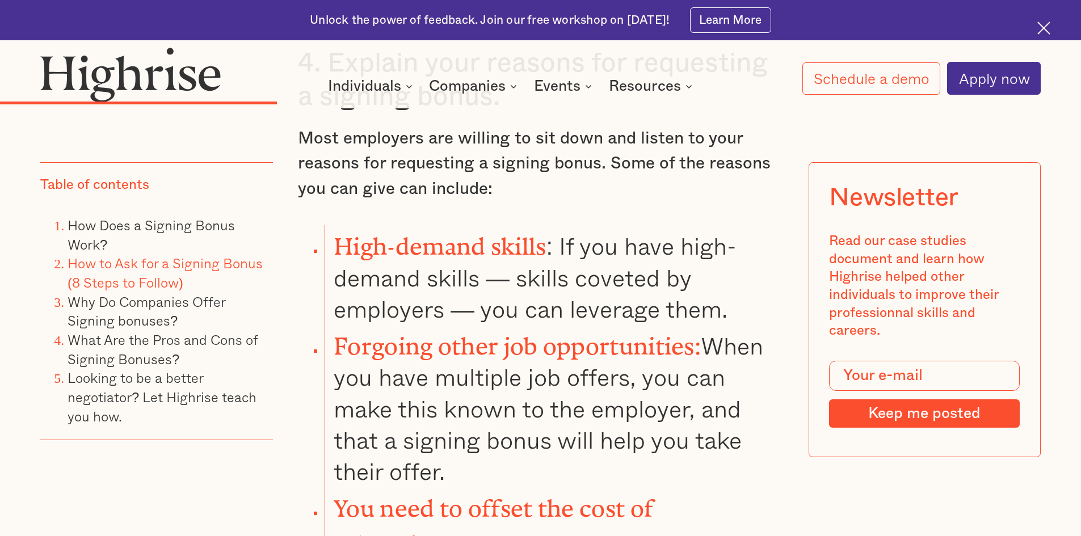
scroll to position [3990, 0]
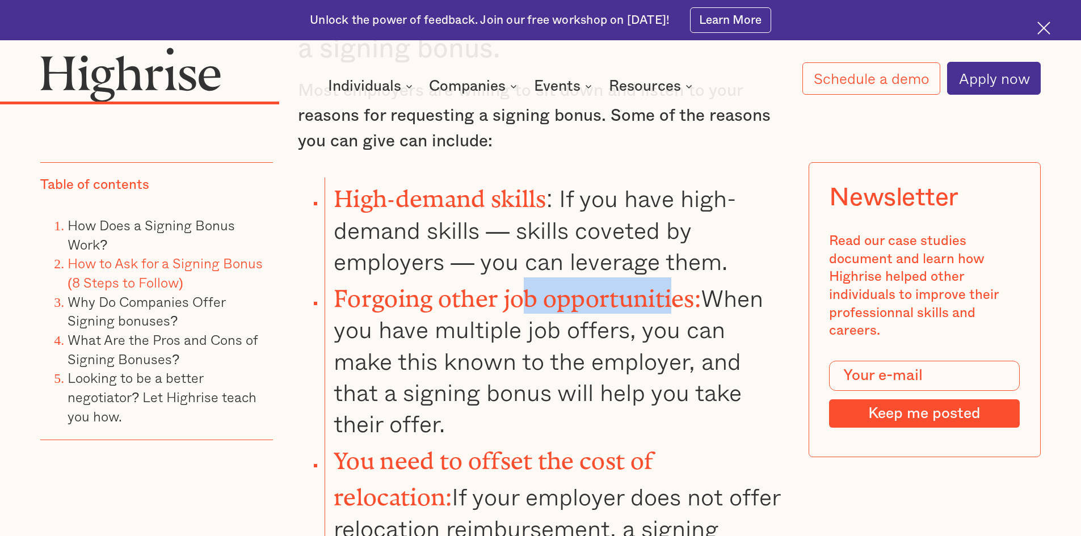
drag, startPoint x: 521, startPoint y: 247, endPoint x: 683, endPoint y: 250, distance: 161.7
click at [676, 285] on strong "Forgoing other job opportunities:" at bounding box center [517, 292] width 367 height 15
click at [683, 285] on strong "Forgoing other job opportunities:" at bounding box center [517, 292] width 367 height 15
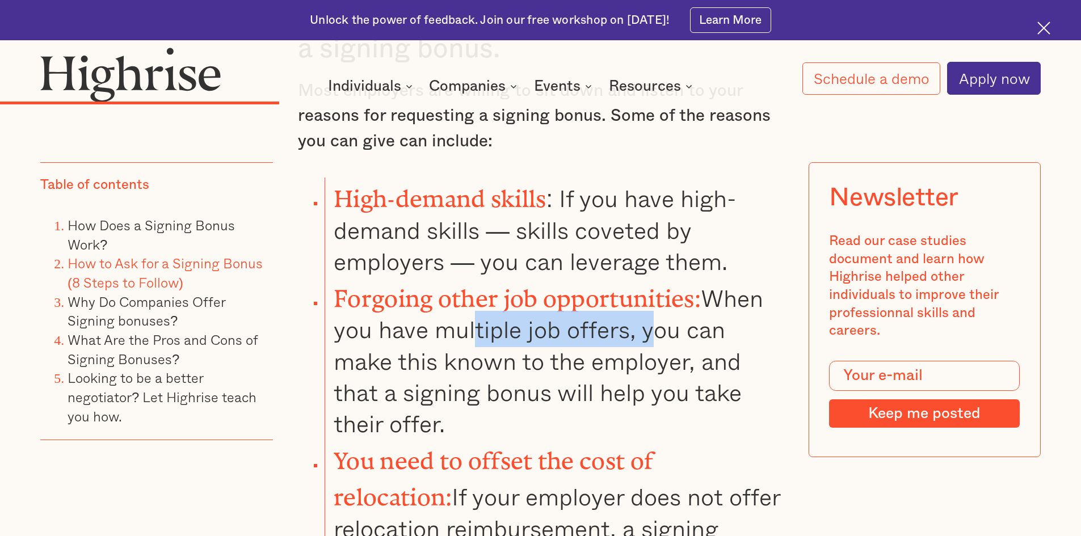
drag, startPoint x: 476, startPoint y: 285, endPoint x: 660, endPoint y: 280, distance: 184.5
click at [660, 280] on li "Forgoing other job opportunities: When you have multiple job offers, you can ma…" at bounding box center [554, 358] width 458 height 162
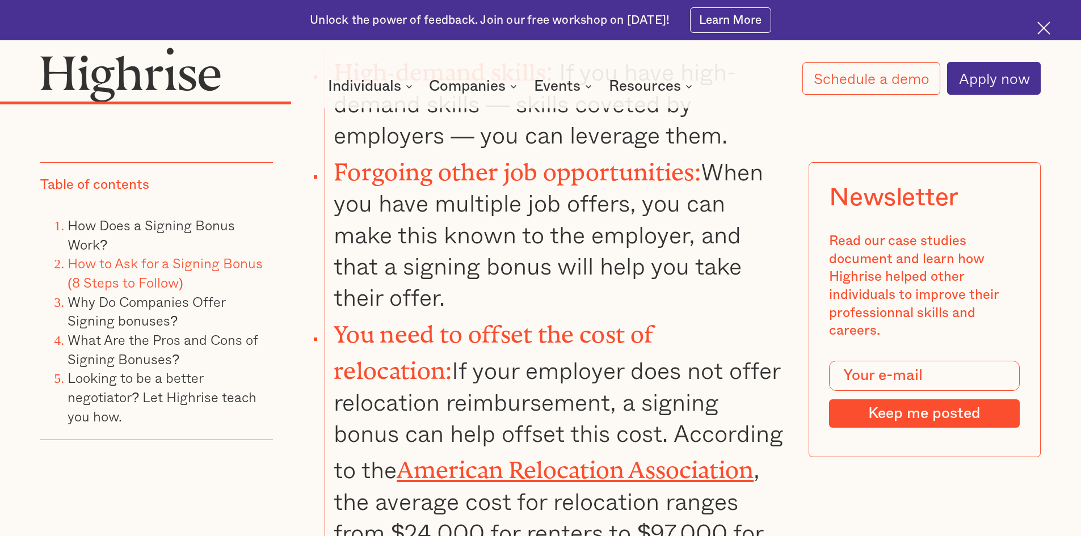
scroll to position [4123, 0]
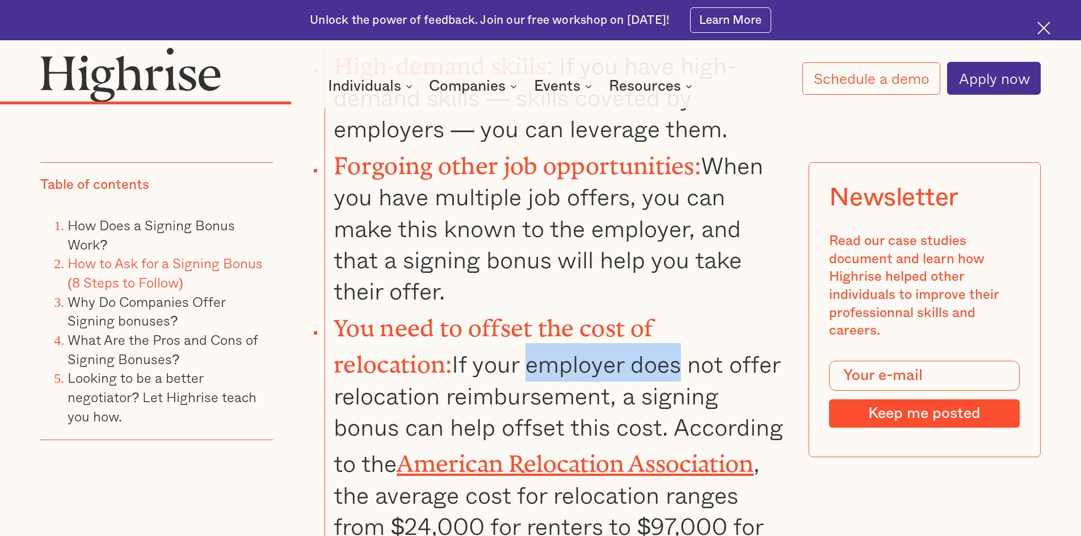
drag, startPoint x: 409, startPoint y: 312, endPoint x: 563, endPoint y: 312, distance: 154.9
click at [563, 312] on li "You need to offset the cost of relocation: If your employer does not offer relo…" at bounding box center [554, 440] width 458 height 267
click at [495, 323] on li "You need to offset the cost of relocation: If your employer does not offer relo…" at bounding box center [554, 440] width 458 height 267
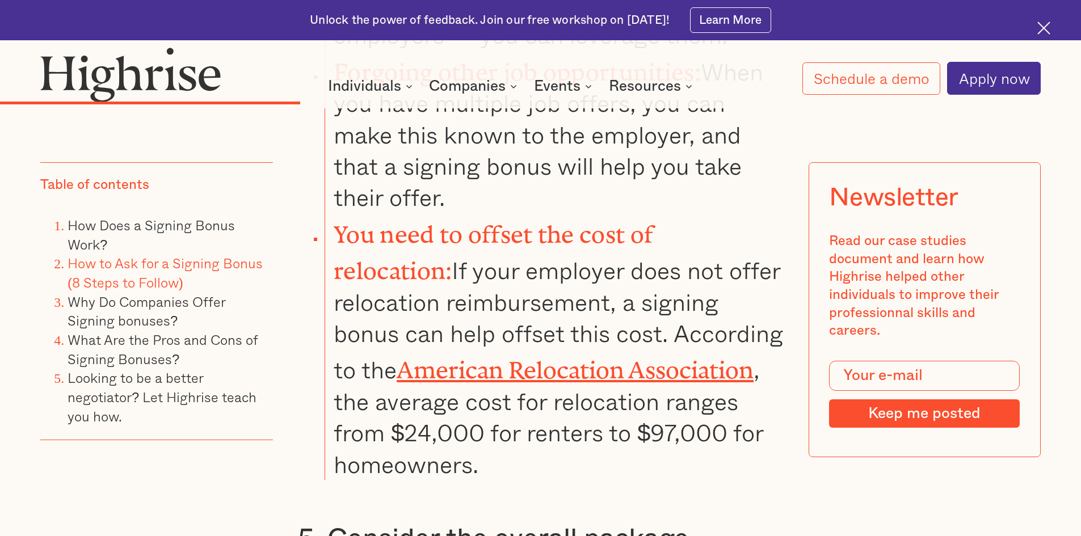
scroll to position [4217, 0]
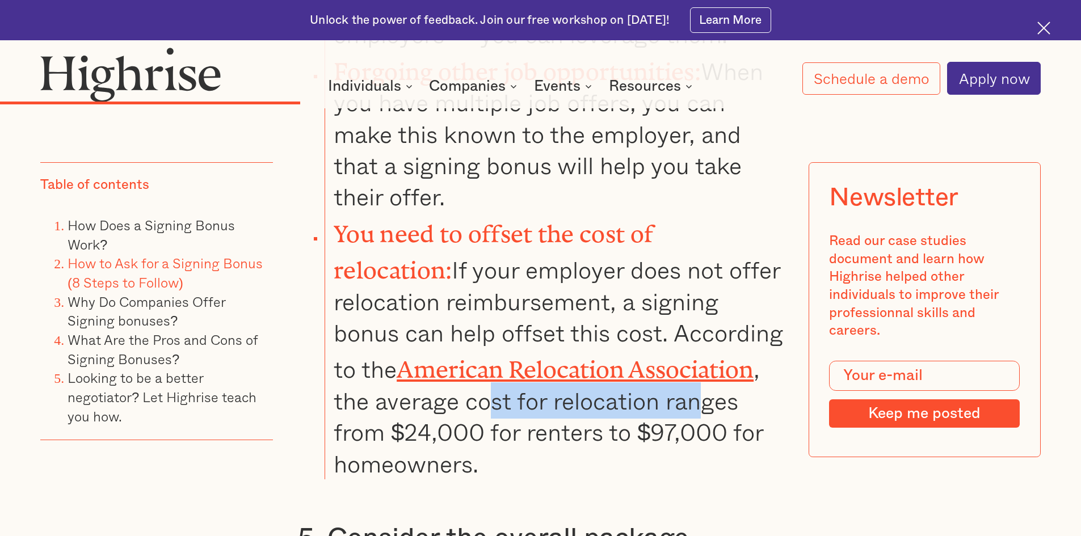
drag, startPoint x: 449, startPoint y: 340, endPoint x: 679, endPoint y: 339, distance: 229.8
click at [668, 339] on li "You need to offset the cost of relocation: If your employer does not offer relo…" at bounding box center [554, 346] width 458 height 267
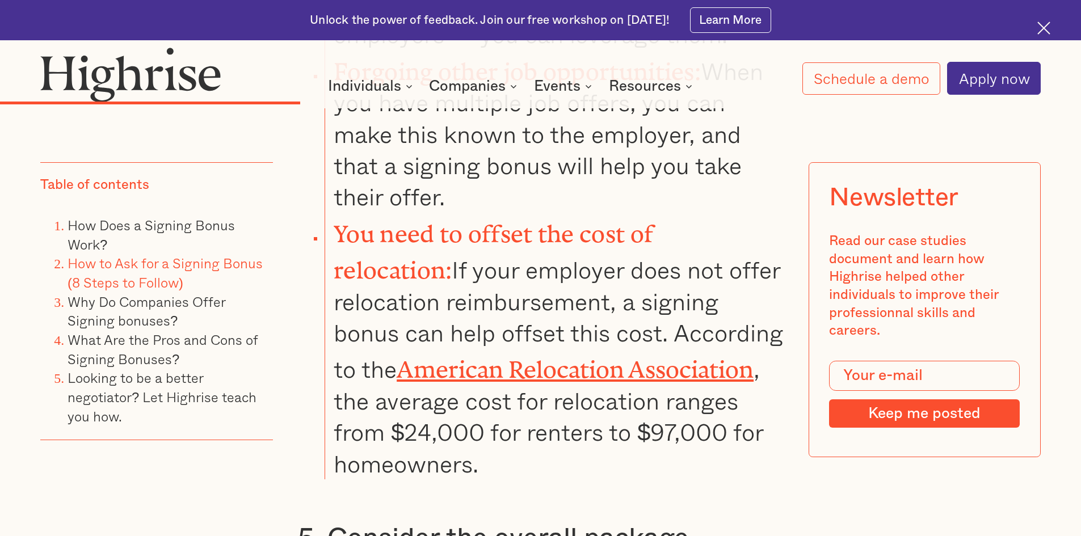
click at [679, 339] on li "You need to offset the cost of relocation: If your employer does not offer relo…" at bounding box center [554, 346] width 458 height 267
drag, startPoint x: 452, startPoint y: 362, endPoint x: 575, endPoint y: 374, distance: 124.3
click at [575, 374] on li "You need to offset the cost of relocation: If your employer does not offer relo…" at bounding box center [554, 346] width 458 height 267
click at [489, 378] on li "You need to offset the cost of relocation: If your employer does not offer relo…" at bounding box center [554, 346] width 458 height 267
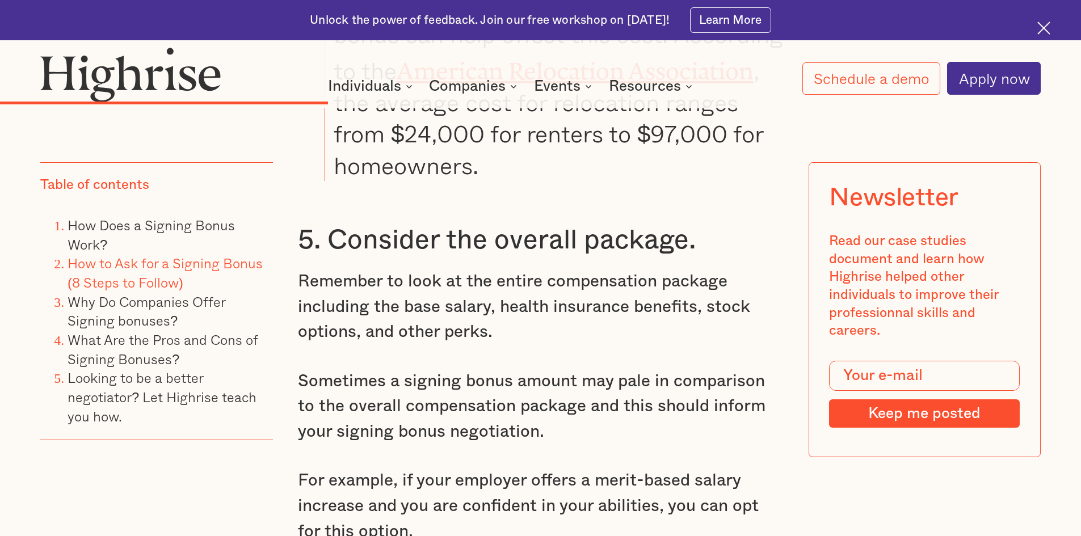
scroll to position [4520, 0]
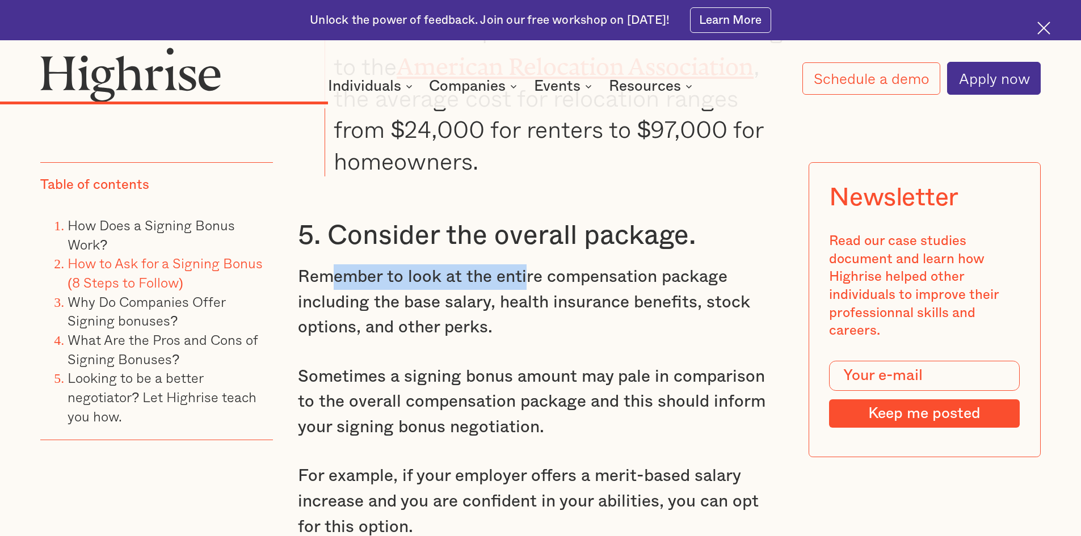
drag, startPoint x: 330, startPoint y: 224, endPoint x: 525, endPoint y: 227, distance: 195.8
click at [525, 264] on p "Remember to look at the entire compensation package including the base salary, …" at bounding box center [541, 302] width 486 height 76
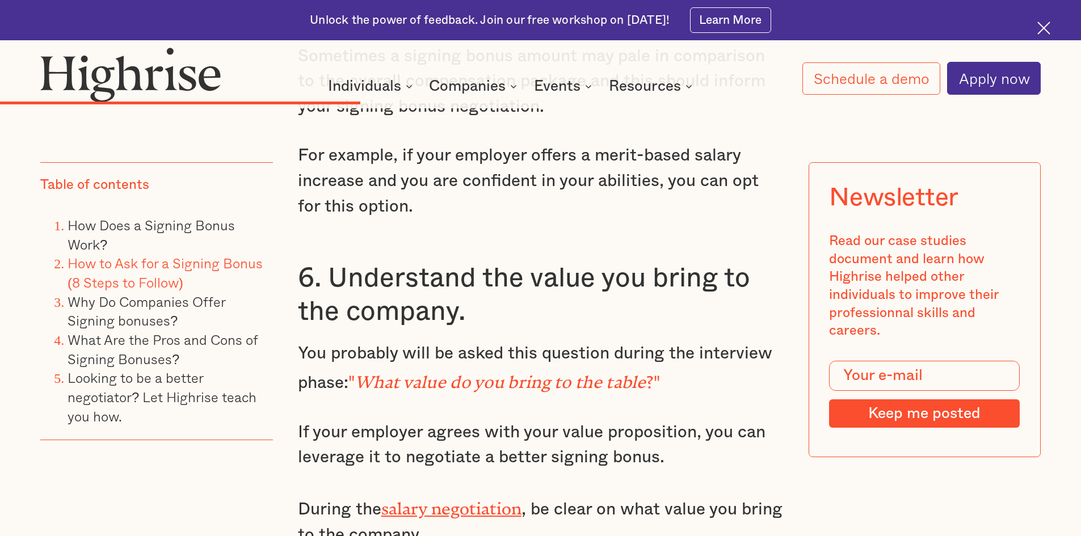
scroll to position [4917, 0]
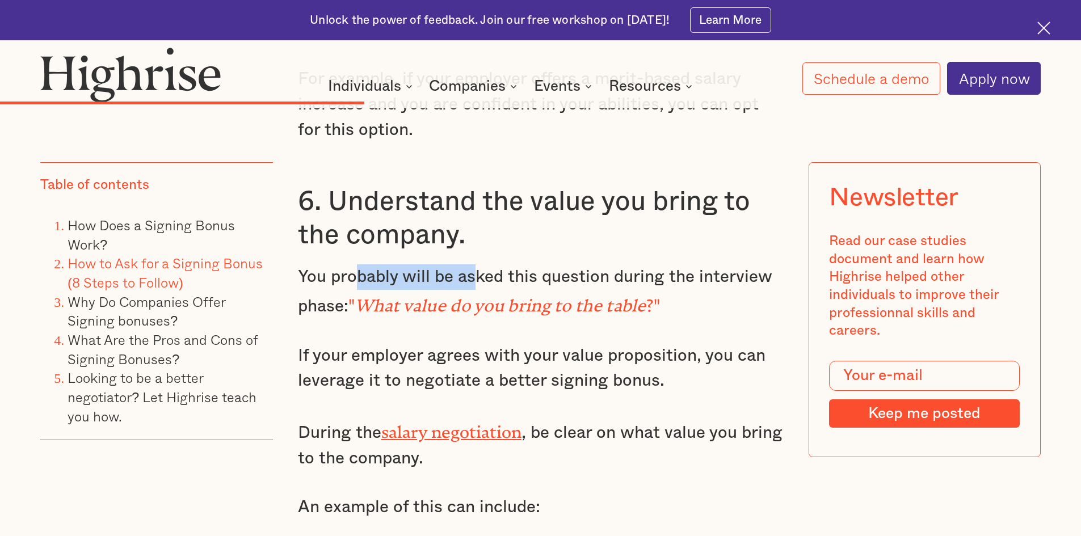
drag, startPoint x: 467, startPoint y: 229, endPoint x: 477, endPoint y: 229, distance: 9.6
click at [477, 264] on p "You probably will be asked this question during the interview phase: " What val…" at bounding box center [541, 291] width 486 height 55
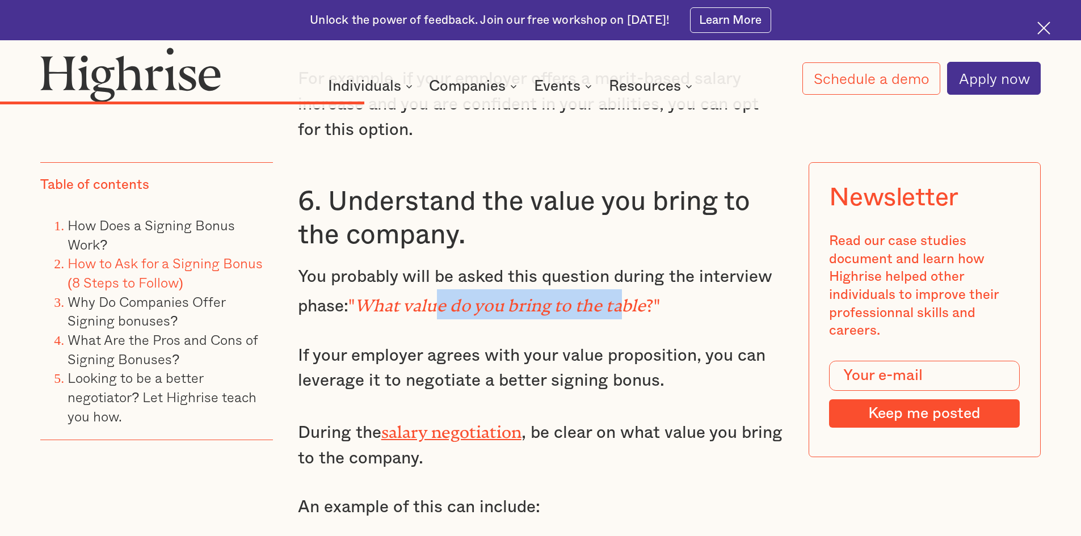
drag, startPoint x: 439, startPoint y: 241, endPoint x: 626, endPoint y: 256, distance: 187.3
click at [626, 296] on em "What value do you bring to the table" at bounding box center [501, 301] width 292 height 11
click at [610, 296] on em "What value do you bring to the table" at bounding box center [501, 301] width 292 height 11
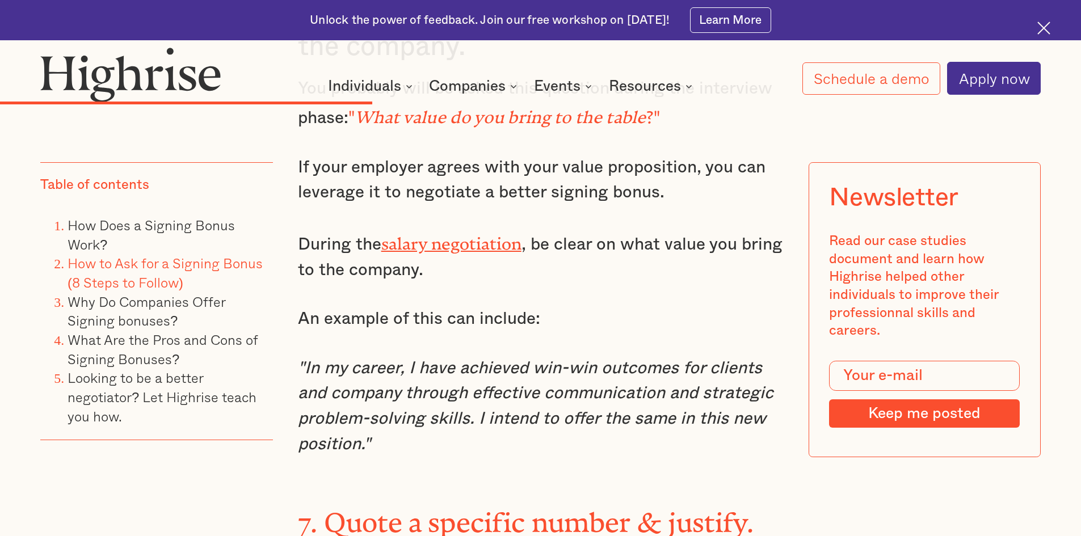
scroll to position [5125, 0]
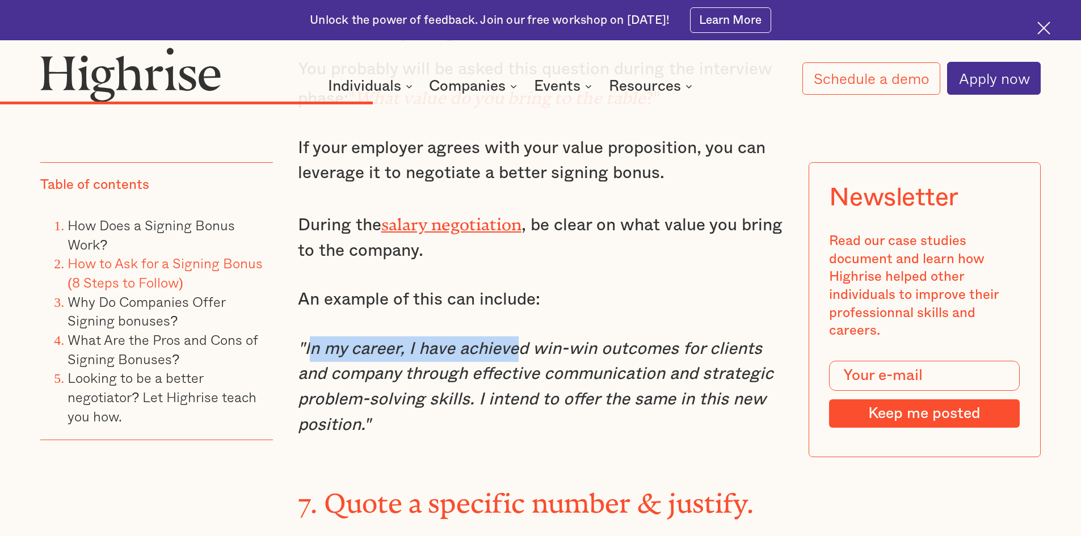
drag, startPoint x: 309, startPoint y: 295, endPoint x: 527, endPoint y: 292, distance: 217.9
click at [521, 340] on em ""In my career, I have achieved win-win outcomes for clients and company through…" at bounding box center [535, 386] width 475 height 93
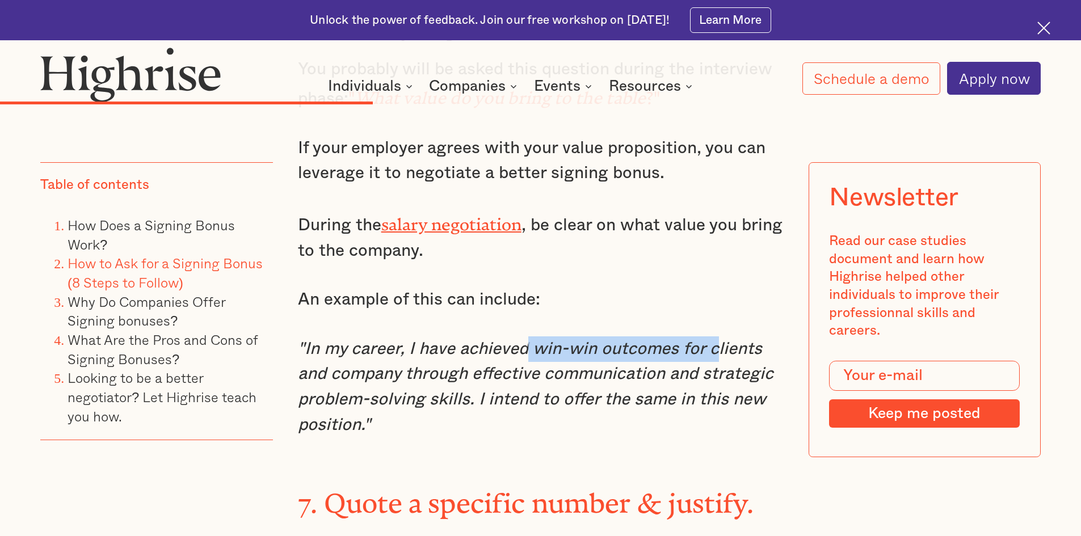
drag, startPoint x: 527, startPoint y: 292, endPoint x: 714, endPoint y: 291, distance: 187.8
click at [714, 340] on em ""In my career, I have achieved win-win outcomes for clients and company through…" at bounding box center [535, 386] width 475 height 93
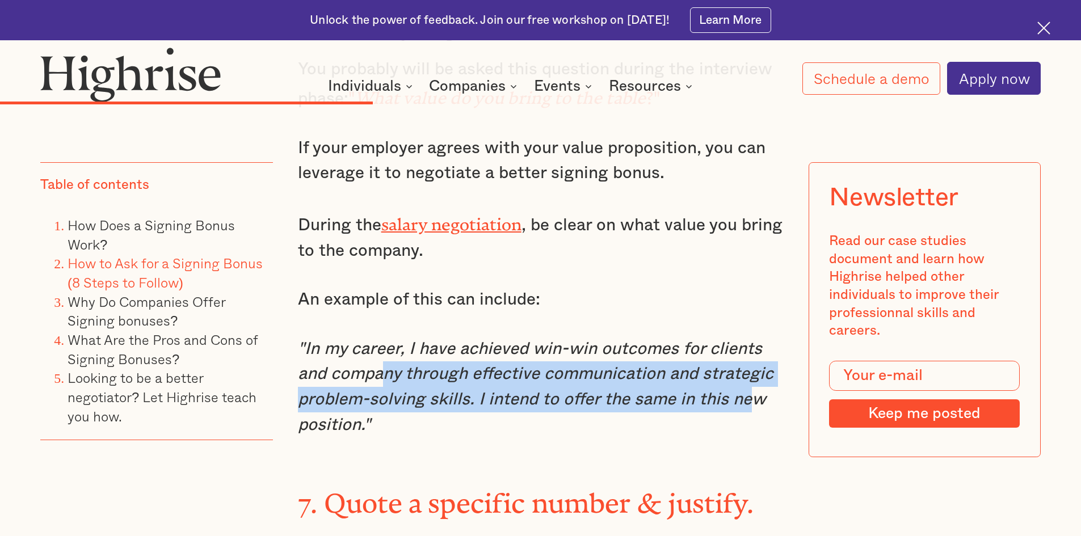
drag, startPoint x: 381, startPoint y: 310, endPoint x: 752, endPoint y: 338, distance: 372.1
click at [751, 340] on em ""In my career, I have achieved win-win outcomes for clients and company through…" at bounding box center [535, 386] width 475 height 93
click at [646, 340] on em ""In my career, I have achieved win-win outcomes for clients and company through…" at bounding box center [535, 386] width 475 height 93
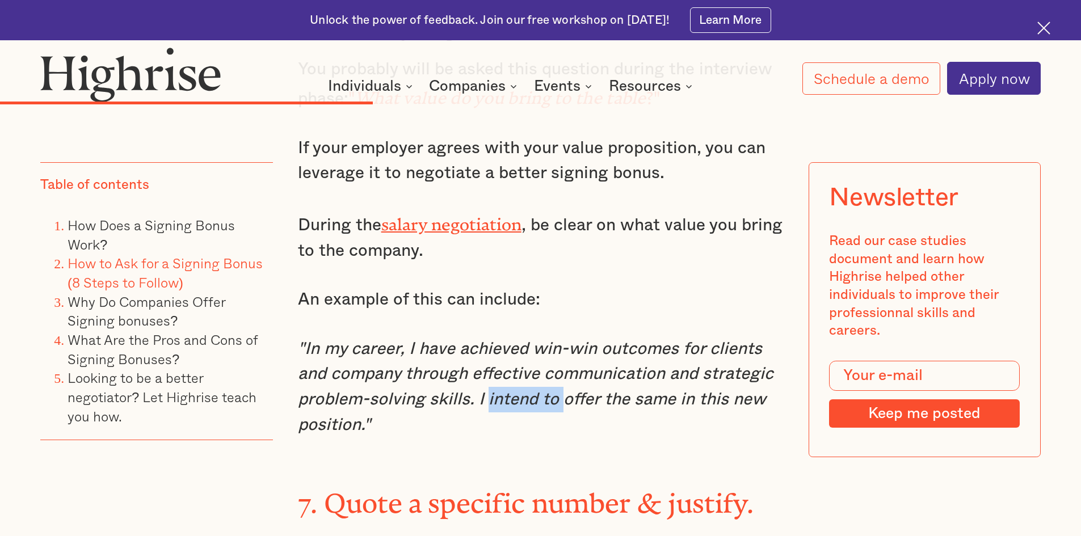
drag, startPoint x: 485, startPoint y: 336, endPoint x: 561, endPoint y: 336, distance: 76.0
click at [561, 340] on em ""In my career, I have achieved win-win outcomes for clients and company through…" at bounding box center [535, 386] width 475 height 93
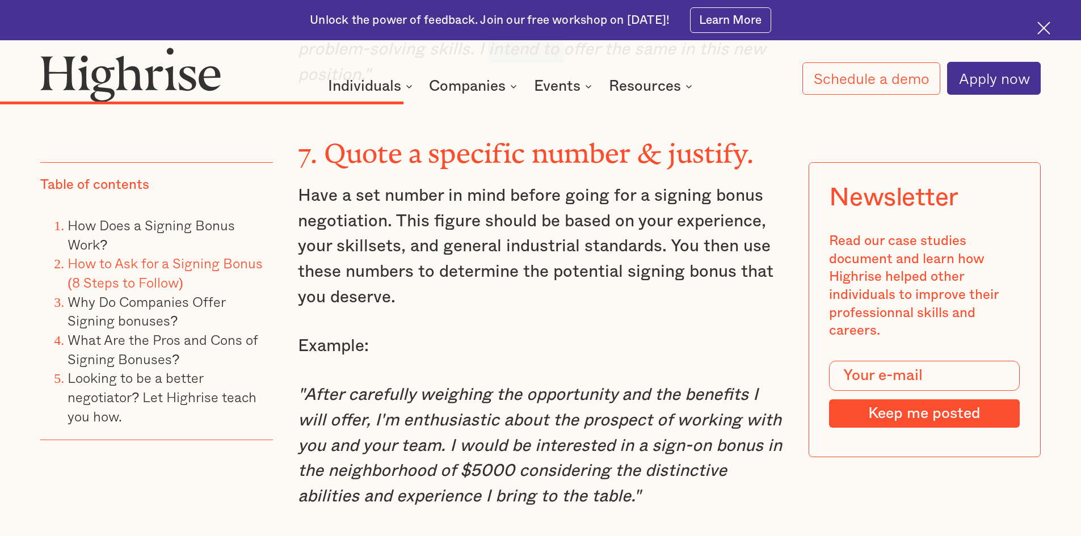
scroll to position [5504, 0]
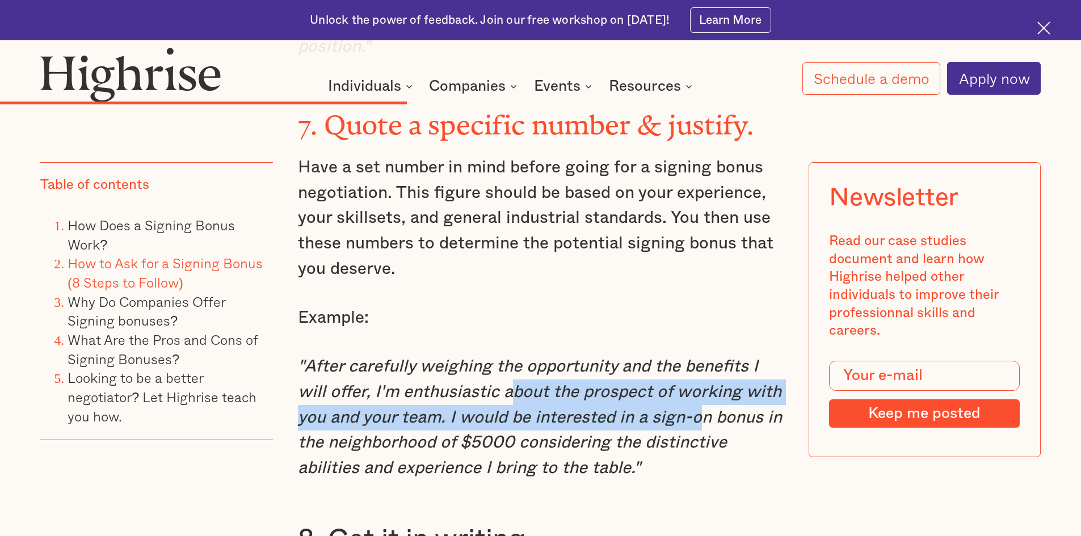
drag, startPoint x: 572, startPoint y: 344, endPoint x: 702, endPoint y: 355, distance: 130.9
click at [702, 358] on em ""After carefully weighing the opportunity and the benefits I will offer, I'm en…" at bounding box center [540, 417] width 484 height 119
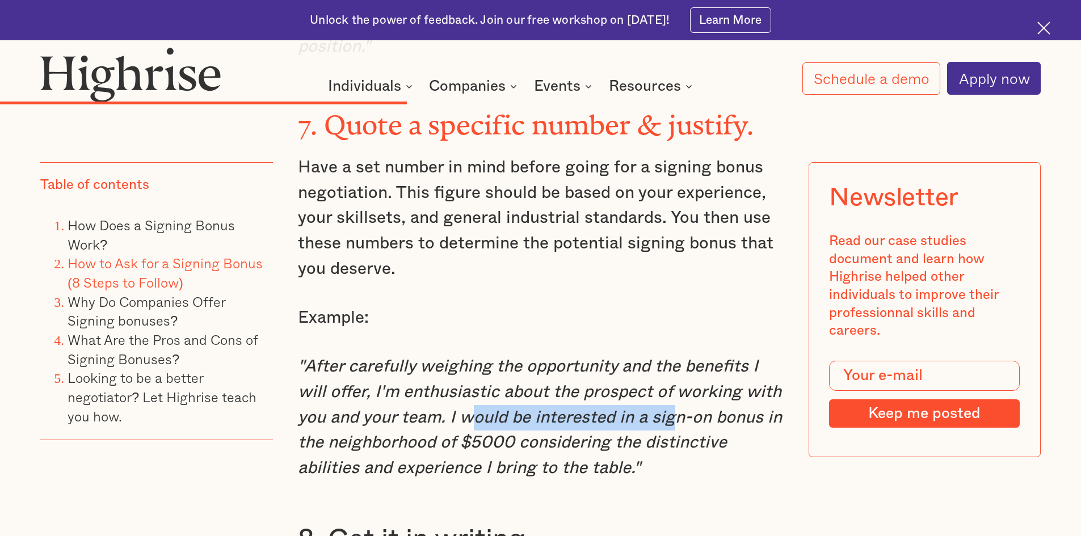
drag, startPoint x: 469, startPoint y: 364, endPoint x: 683, endPoint y: 362, distance: 214.5
click at [683, 362] on em ""After carefully weighing the opportunity and the benefits I will offer, I'm en…" at bounding box center [540, 417] width 484 height 119
click at [685, 362] on em ""After carefully weighing the opportunity and the benefits I will offer, I'm en…" at bounding box center [540, 417] width 484 height 119
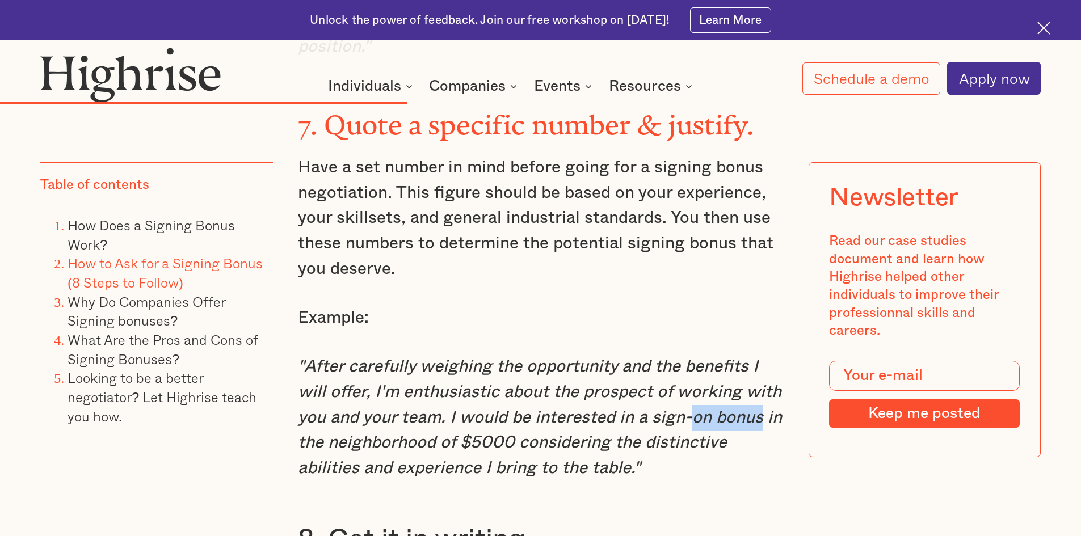
click at [763, 359] on em ""After carefully weighing the opportunity and the benefits I will offer, I'm en…" at bounding box center [540, 417] width 484 height 119
drag, startPoint x: 499, startPoint y: 392, endPoint x: 618, endPoint y: 397, distance: 119.2
click at [618, 397] on em ""After carefully weighing the opportunity and the benefits I will offer, I'm en…" at bounding box center [540, 417] width 484 height 119
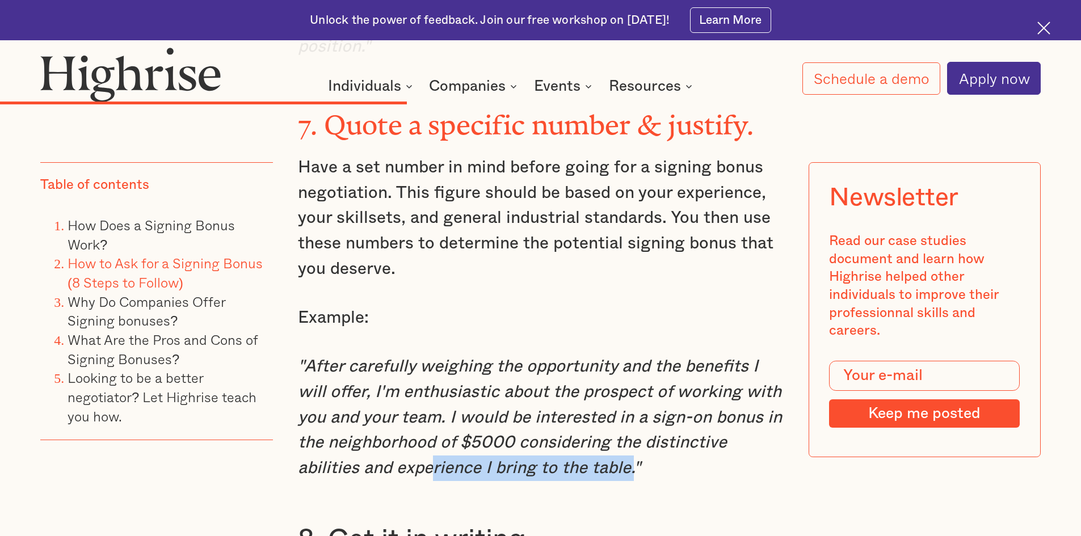
drag, startPoint x: 428, startPoint y: 413, endPoint x: 634, endPoint y: 409, distance: 206.0
click at [634, 409] on em ""After carefully weighing the opportunity and the benefits I will offer, I'm en…" at bounding box center [540, 417] width 484 height 119
click at [491, 410] on em ""After carefully weighing the opportunity and the benefits I will offer, I'm en…" at bounding box center [540, 417] width 484 height 119
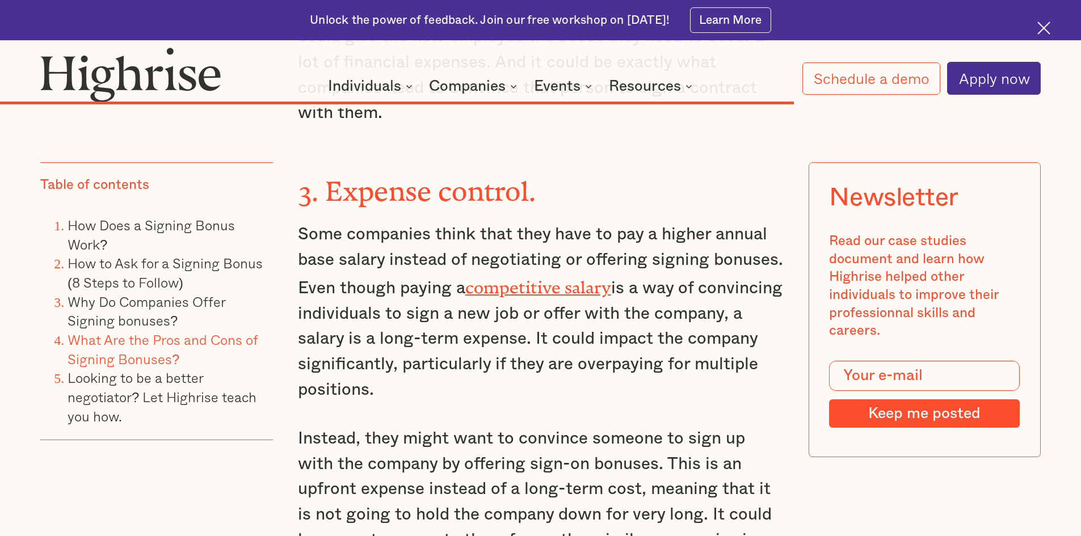
scroll to position [9986, 0]
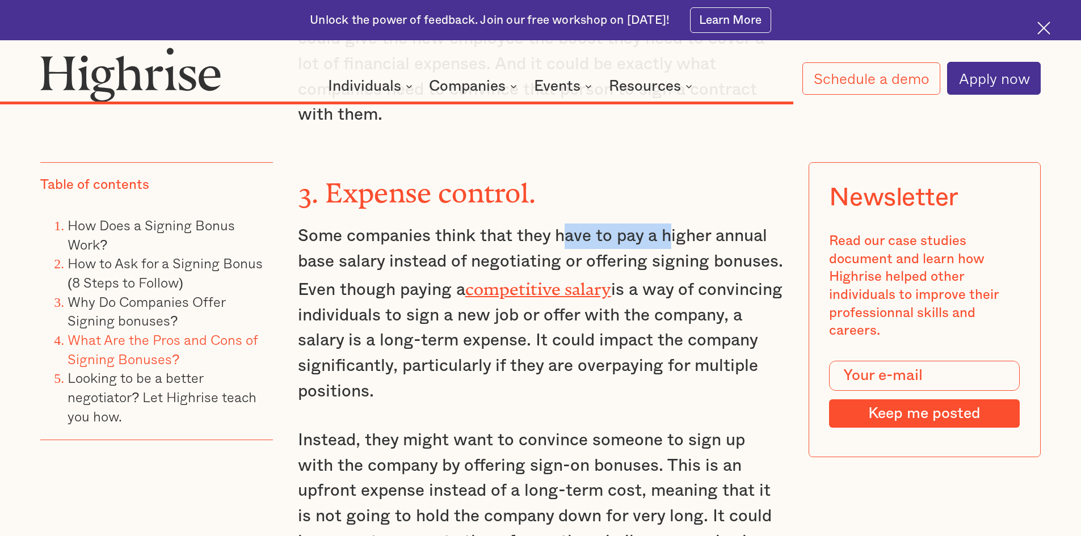
drag, startPoint x: 563, startPoint y: 150, endPoint x: 669, endPoint y: 156, distance: 105.7
click at [669, 224] on p "Some companies think that they have to pay a higher annual base salary instead …" at bounding box center [541, 314] width 486 height 180
drag, startPoint x: 439, startPoint y: 187, endPoint x: 520, endPoint y: 183, distance: 81.8
click at [520, 224] on p "Some companies think that they have to pay a higher annual base salary instead …" at bounding box center [541, 314] width 486 height 180
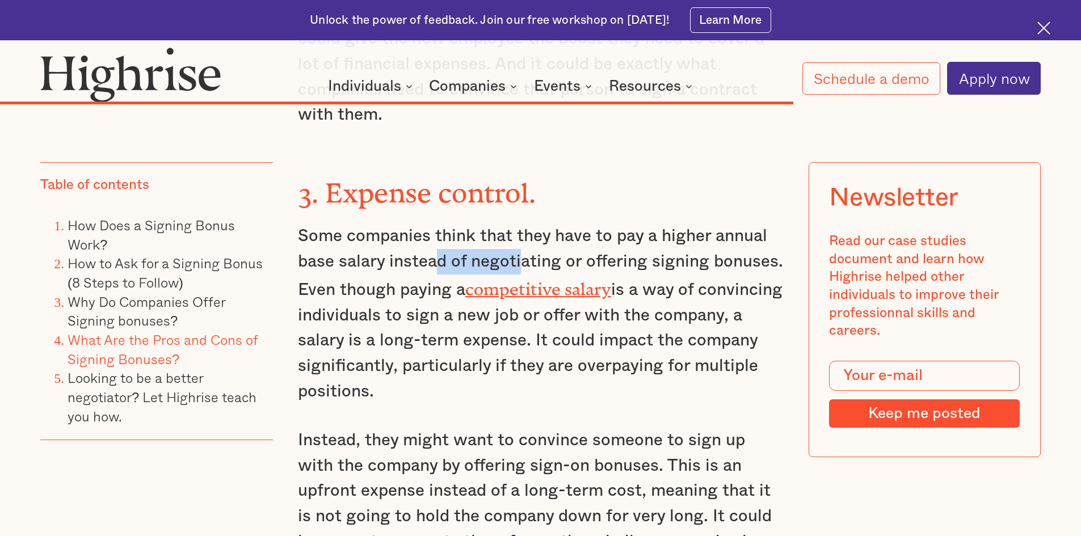
click at [454, 224] on p "Some companies think that they have to pay a higher annual base salary instead …" at bounding box center [541, 314] width 486 height 180
drag, startPoint x: 373, startPoint y: 191, endPoint x: 571, endPoint y: 191, distance: 198.0
click at [571, 224] on p "Some companies think that they have to pay a higher annual base salary instead …" at bounding box center [541, 314] width 486 height 180
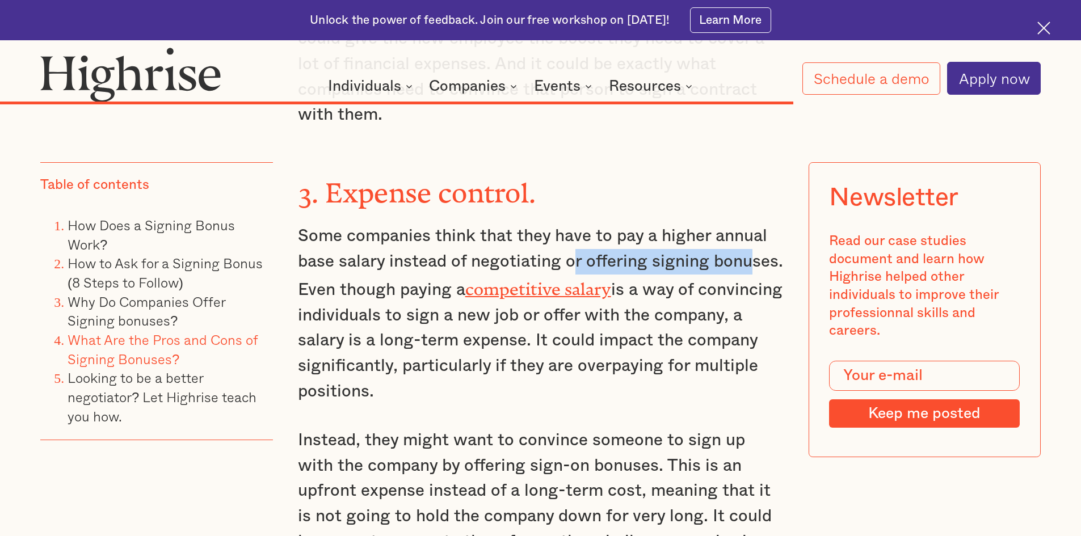
drag, startPoint x: 571, startPoint y: 191, endPoint x: 748, endPoint y: 178, distance: 176.9
click at [748, 224] on p "Some companies think that they have to pay a higher annual base salary instead …" at bounding box center [541, 314] width 486 height 180
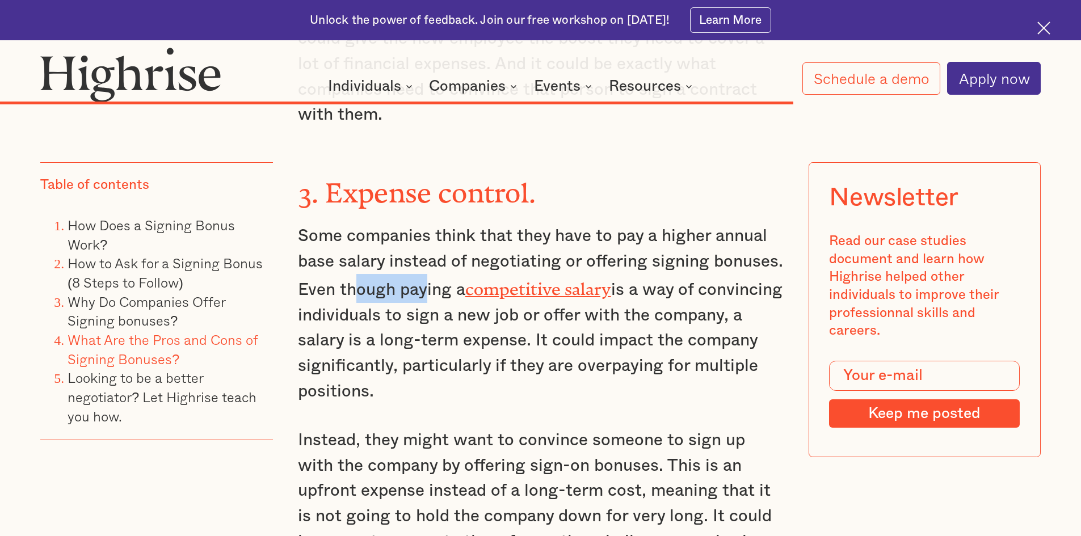
drag, startPoint x: 355, startPoint y: 213, endPoint x: 422, endPoint y: 215, distance: 67.0
click at [422, 224] on p "Some companies think that they have to pay a higher annual base salary instead …" at bounding box center [541, 314] width 486 height 180
click at [423, 224] on p "Some companies think that they have to pay a higher annual base salary instead …" at bounding box center [541, 314] width 486 height 180
drag, startPoint x: 422, startPoint y: 231, endPoint x: 530, endPoint y: 233, distance: 108.4
click at [530, 233] on p "Some companies think that they have to pay a higher annual base salary instead …" at bounding box center [541, 314] width 486 height 180
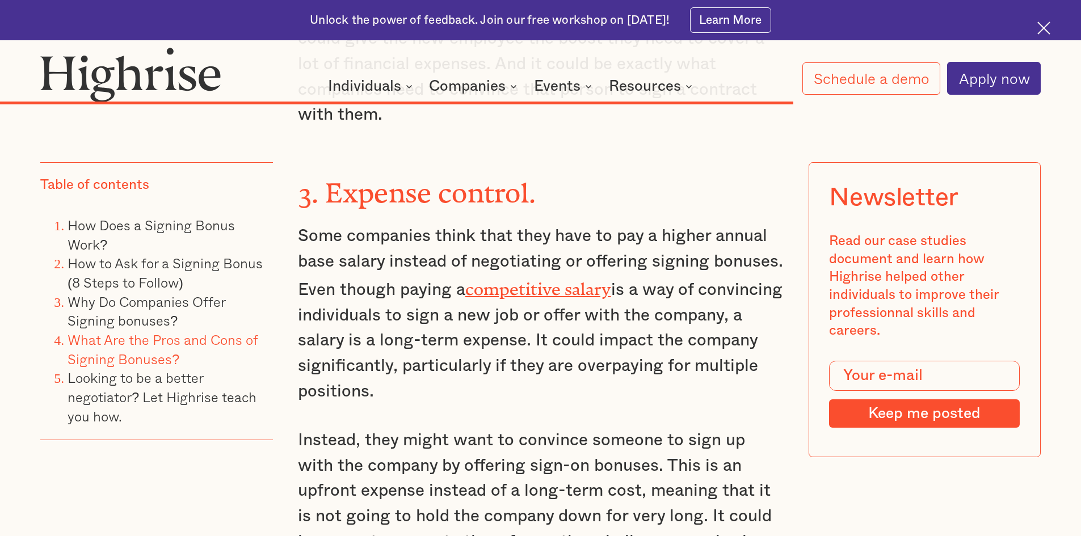
drag, startPoint x: 547, startPoint y: 242, endPoint x: 645, endPoint y: 242, distance: 98.2
click at [563, 242] on p "Some companies think that they have to pay a higher annual base salary instead …" at bounding box center [541, 314] width 486 height 180
drag, startPoint x: 645, startPoint y: 242, endPoint x: 725, endPoint y: 241, distance: 79.4
click at [725, 241] on p "Some companies think that they have to pay a higher annual base salary instead …" at bounding box center [541, 314] width 486 height 180
click at [676, 246] on p "Some companies think that they have to pay a higher annual base salary instead …" at bounding box center [541, 314] width 486 height 180
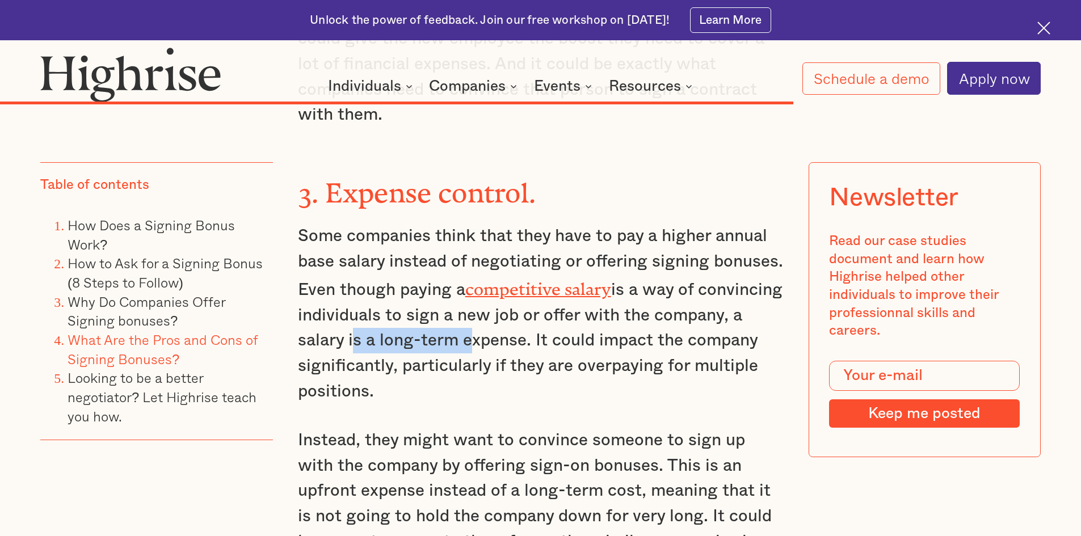
drag, startPoint x: 440, startPoint y: 262, endPoint x: 556, endPoint y: 264, distance: 115.8
click at [556, 264] on p "Some companies think that they have to pay a higher annual base salary instead …" at bounding box center [541, 314] width 486 height 180
drag, startPoint x: 556, startPoint y: 264, endPoint x: 613, endPoint y: 263, distance: 57.3
click at [613, 263] on p "Some companies think that they have to pay a higher annual base salary instead …" at bounding box center [541, 314] width 486 height 180
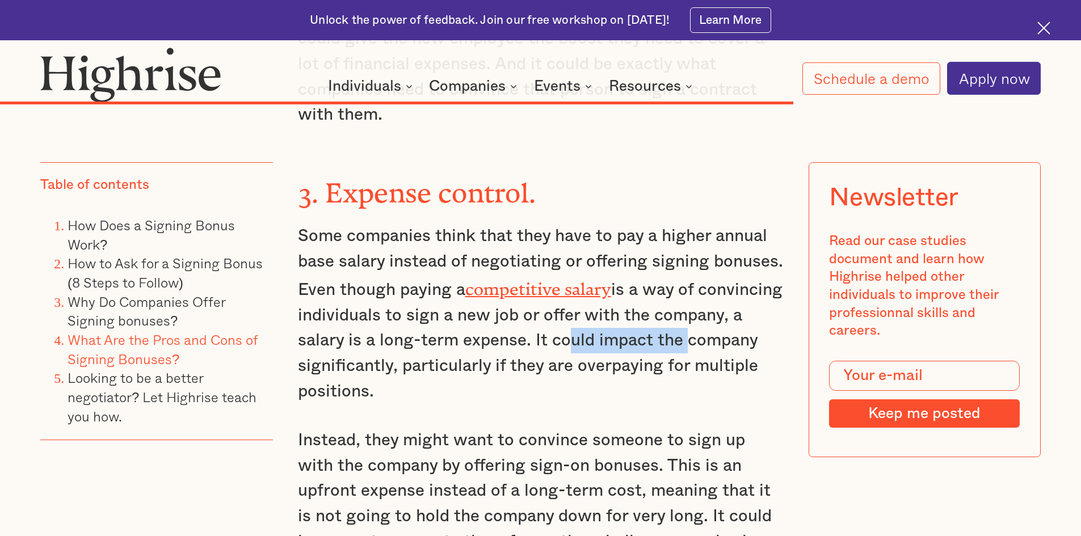
drag, startPoint x: 654, startPoint y: 263, endPoint x: 782, endPoint y: 260, distance: 127.7
click at [782, 260] on p "Some companies think that they have to pay a higher annual base salary instead …" at bounding box center [541, 314] width 486 height 180
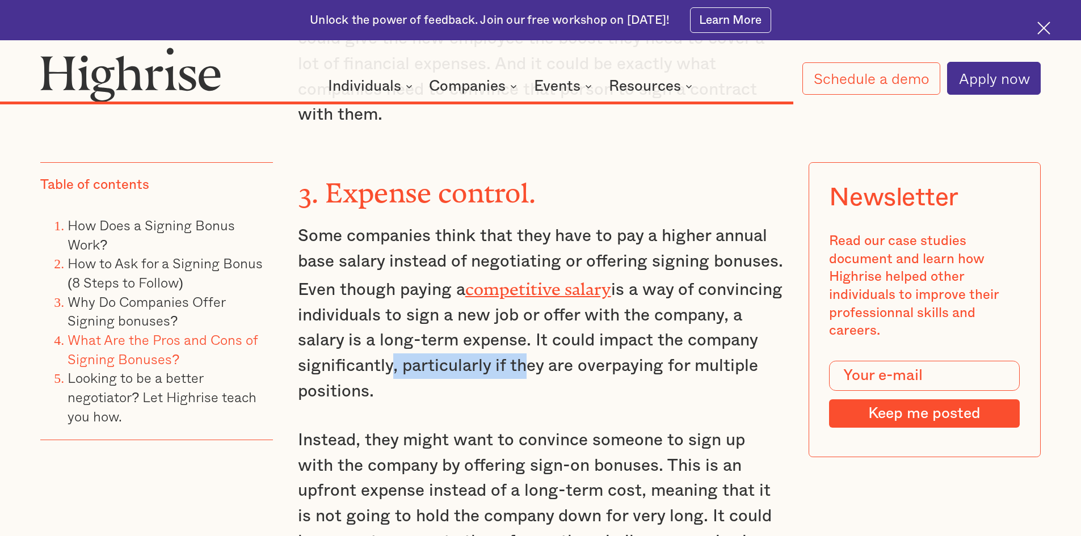
drag, startPoint x: 462, startPoint y: 296, endPoint x: 594, endPoint y: 293, distance: 131.7
click at [594, 293] on p "Some companies think that they have to pay a higher annual base salary instead …" at bounding box center [541, 314] width 486 height 180
click at [586, 294] on p "Some companies think that they have to pay a higher annual base salary instead …" at bounding box center [541, 314] width 486 height 180
drag, startPoint x: 629, startPoint y: 289, endPoint x: 705, endPoint y: 289, distance: 76.0
click at [705, 289] on p "Some companies think that they have to pay a higher annual base salary instead …" at bounding box center [541, 314] width 486 height 180
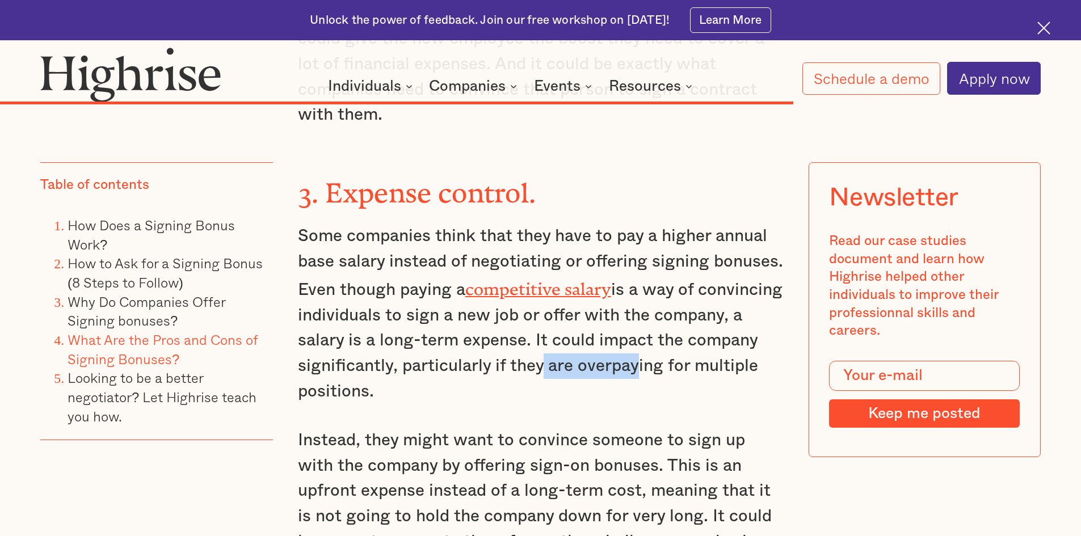
click at [702, 290] on p "Some companies think that they have to pay a higher annual base salary instead …" at bounding box center [541, 314] width 486 height 180
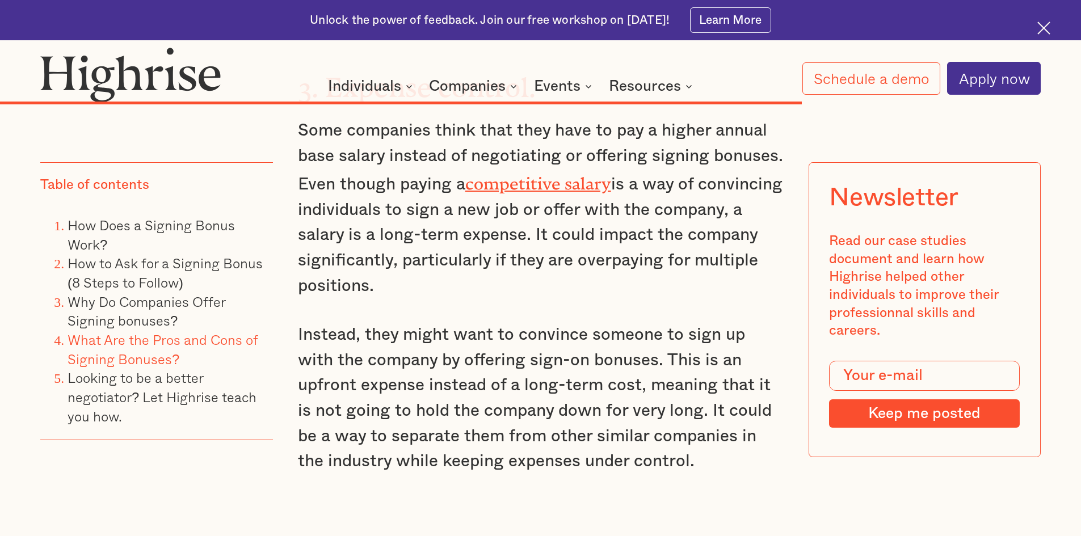
scroll to position [10118, 0]
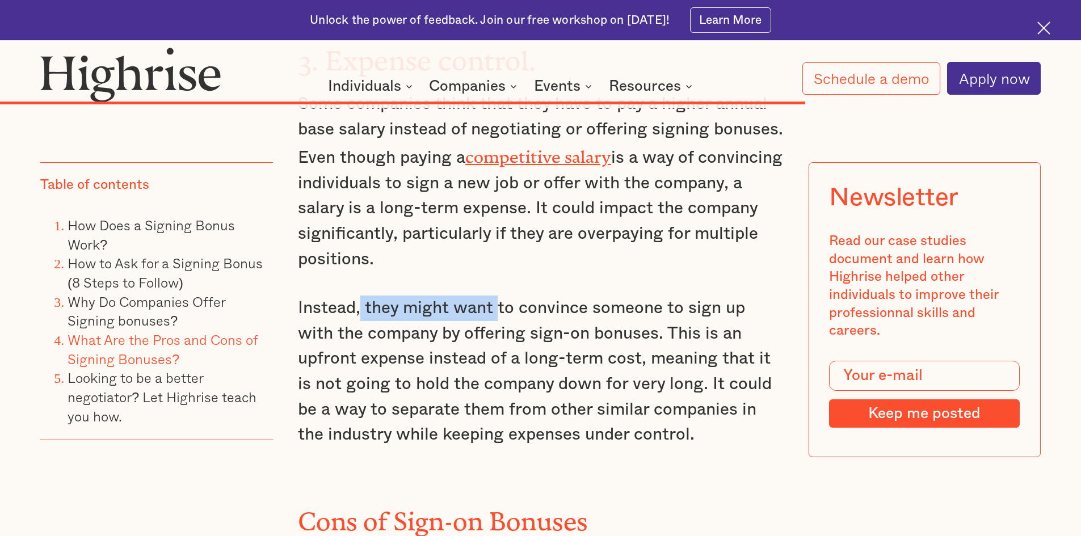
drag, startPoint x: 359, startPoint y: 235, endPoint x: 497, endPoint y: 230, distance: 138.5
click at [497, 296] on p "Instead, they might want to convince someone to sign up with the company by off…" at bounding box center [541, 372] width 486 height 152
drag, startPoint x: 464, startPoint y: 230, endPoint x: 578, endPoint y: 226, distance: 114.1
click at [578, 296] on p "Instead, they might want to convince someone to sign up with the company by off…" at bounding box center [541, 372] width 486 height 152
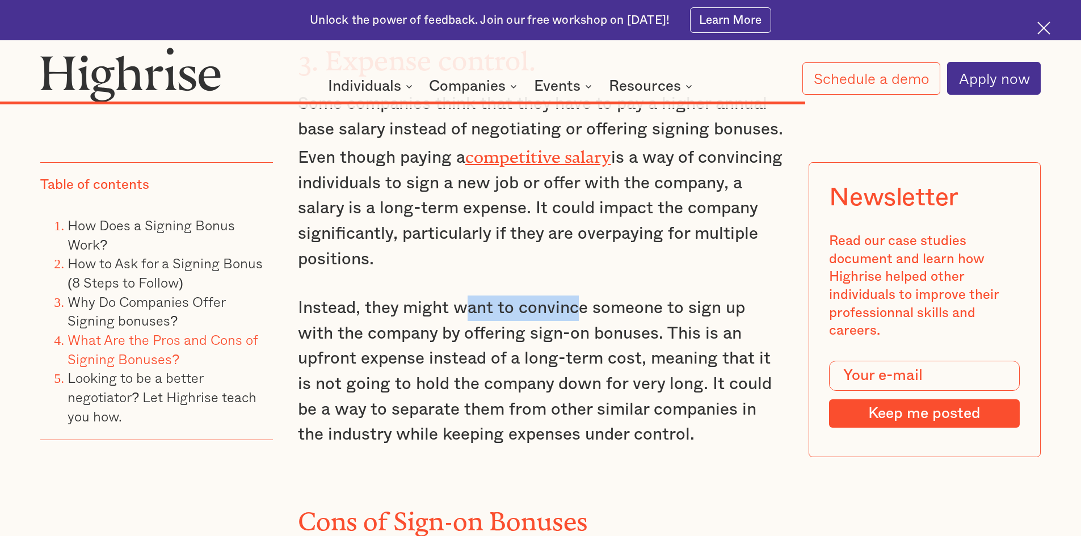
click at [578, 296] on p "Instead, they might want to convince someone to sign up with the company by off…" at bounding box center [541, 372] width 486 height 152
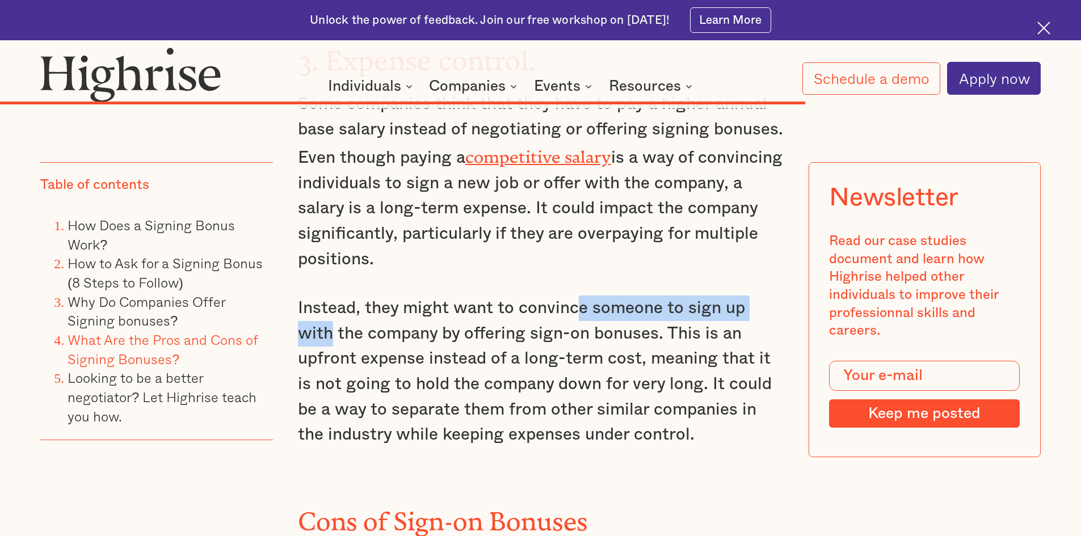
drag, startPoint x: 578, startPoint y: 226, endPoint x: 786, endPoint y: 226, distance: 208.2
click at [710, 296] on p "Instead, they might want to convince someone to sign up with the company by off…" at bounding box center [541, 372] width 486 height 152
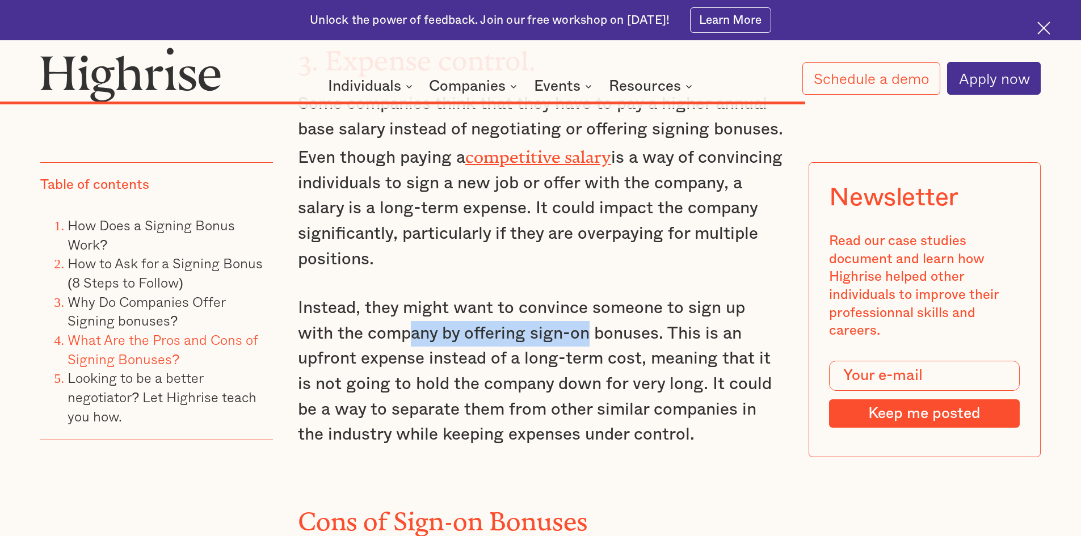
drag, startPoint x: 367, startPoint y: 252, endPoint x: 545, endPoint y: 255, distance: 178.2
click at [545, 296] on p "Instead, they might want to convince someone to sign up with the company by off…" at bounding box center [541, 372] width 486 height 152
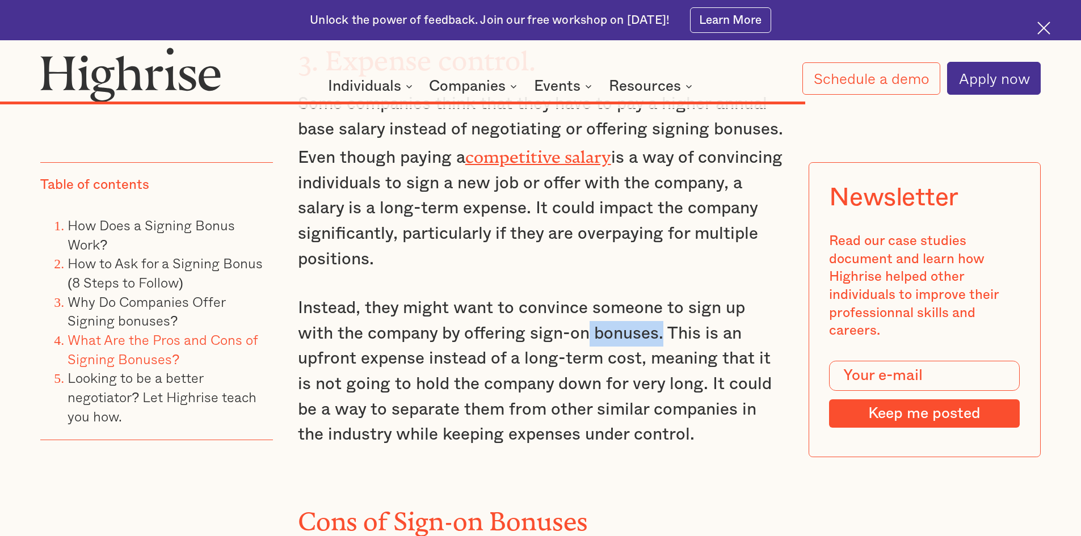
drag, startPoint x: 545, startPoint y: 255, endPoint x: 627, endPoint y: 252, distance: 82.3
click at [625, 296] on p "Instead, they might want to convince someone to sign up with the company by off…" at bounding box center [541, 372] width 486 height 152
drag, startPoint x: 666, startPoint y: 253, endPoint x: 798, endPoint y: 252, distance: 132.2
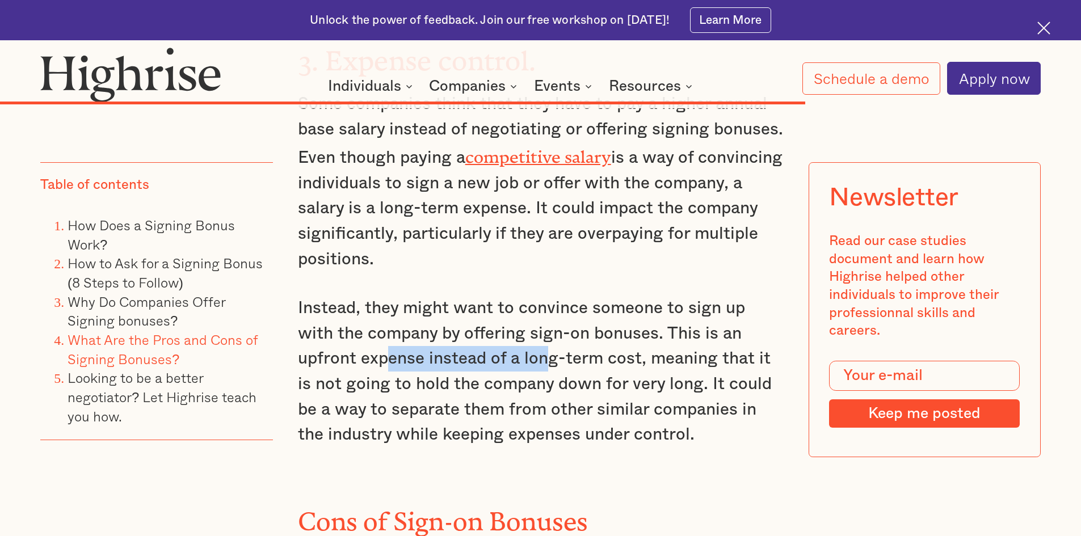
drag, startPoint x: 327, startPoint y: 284, endPoint x: 483, endPoint y: 284, distance: 155.5
click at [483, 296] on p "Instead, they might want to convince someone to sign up with the company by off…" at bounding box center [541, 372] width 486 height 152
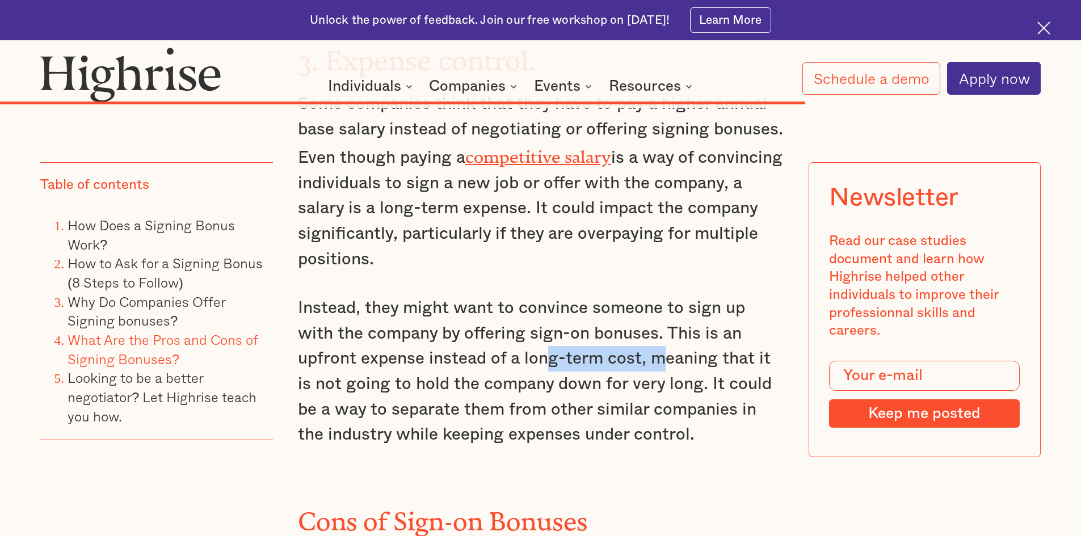
drag, startPoint x: 483, startPoint y: 284, endPoint x: 602, endPoint y: 283, distance: 119.2
click at [600, 296] on p "Instead, they might want to convince someone to sign up with the company by off…" at bounding box center [541, 372] width 486 height 152
click at [602, 296] on p "Instead, they might want to convince someone to sign up with the company by off…" at bounding box center [541, 372] width 486 height 152
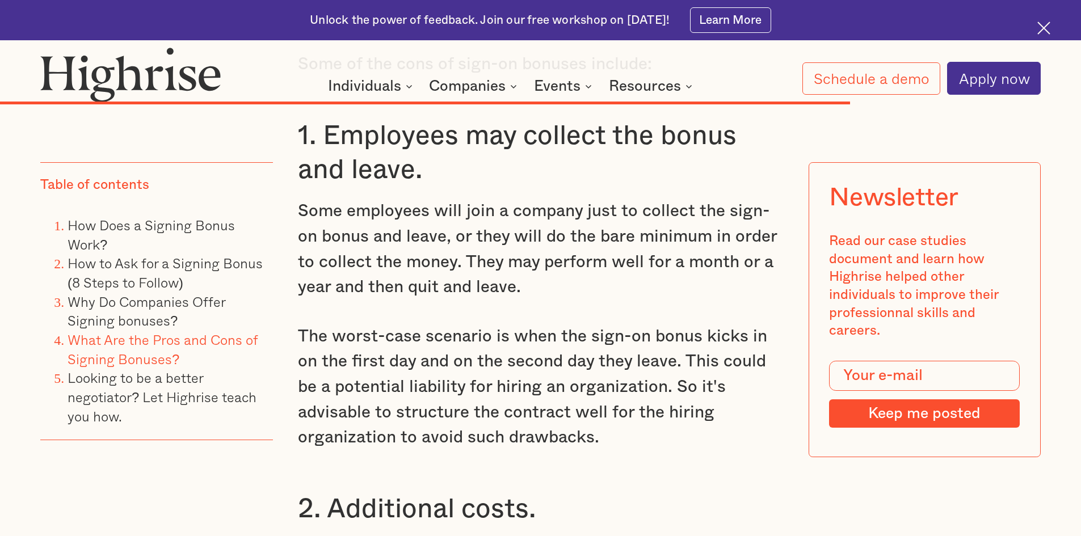
scroll to position [10629, 0]
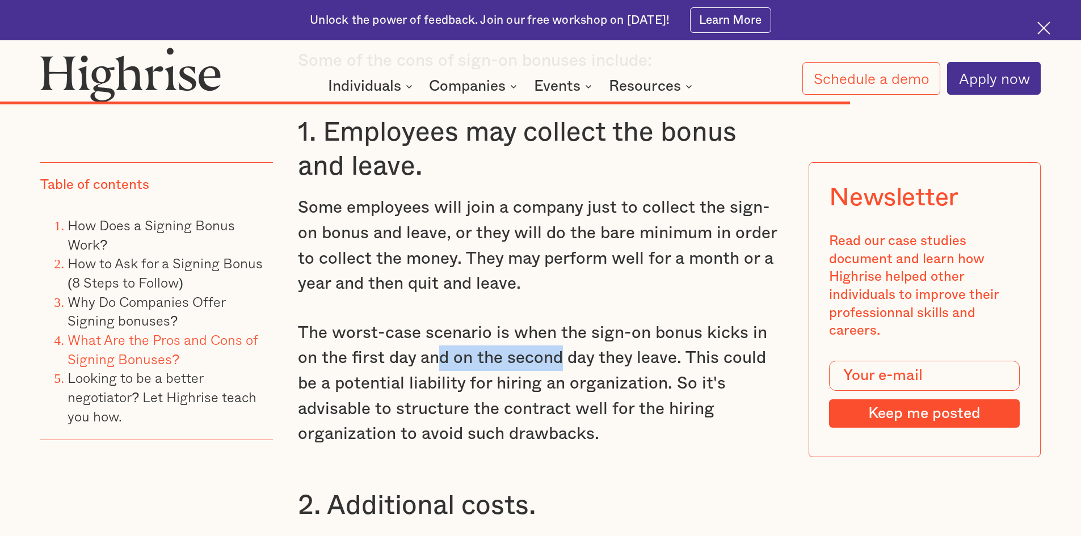
drag, startPoint x: 436, startPoint y: 281, endPoint x: 557, endPoint y: 287, distance: 121.6
click at [557, 321] on p "The worst-case scenario is when the sign-on bonus kicks in on the first day and…" at bounding box center [541, 384] width 486 height 127
click at [559, 321] on p "The worst-case scenario is when the sign-on bonus kicks in on the first day and…" at bounding box center [541, 384] width 486 height 127
drag, startPoint x: 582, startPoint y: 287, endPoint x: 649, endPoint y: 287, distance: 67.5
click at [649, 321] on p "The worst-case scenario is when the sign-on bonus kicks in on the first day and…" at bounding box center [541, 384] width 486 height 127
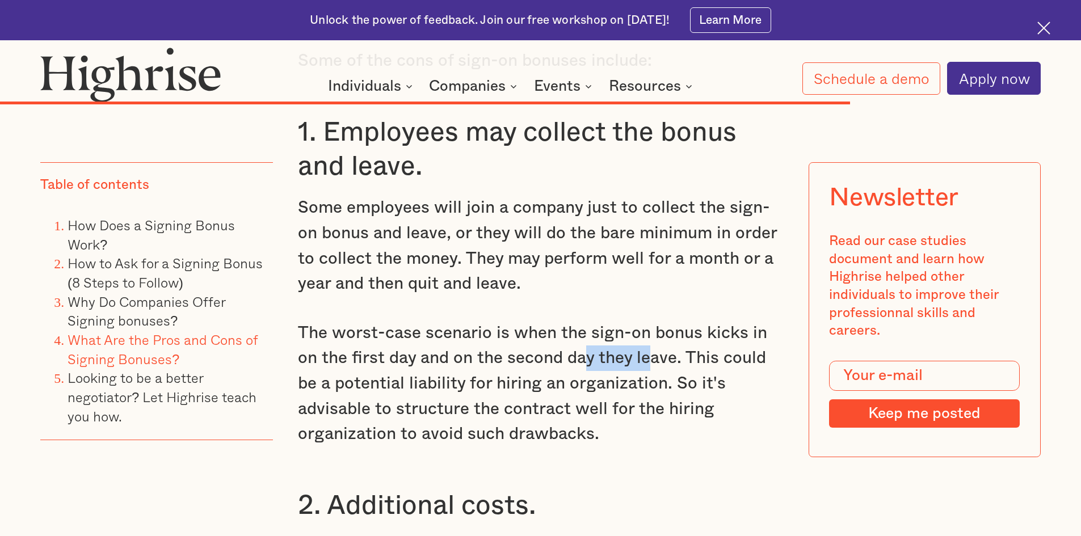
click at [649, 321] on p "The worst-case scenario is when the sign-on bonus kicks in on the first day and…" at bounding box center [541, 384] width 486 height 127
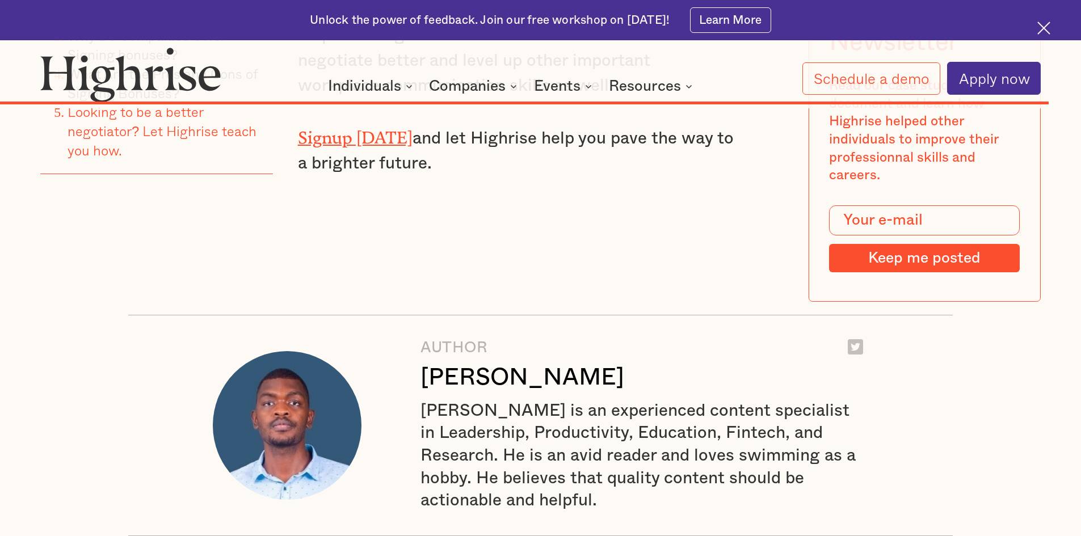
scroll to position [12879, 0]
